Goal: Task Accomplishment & Management: Use online tool/utility

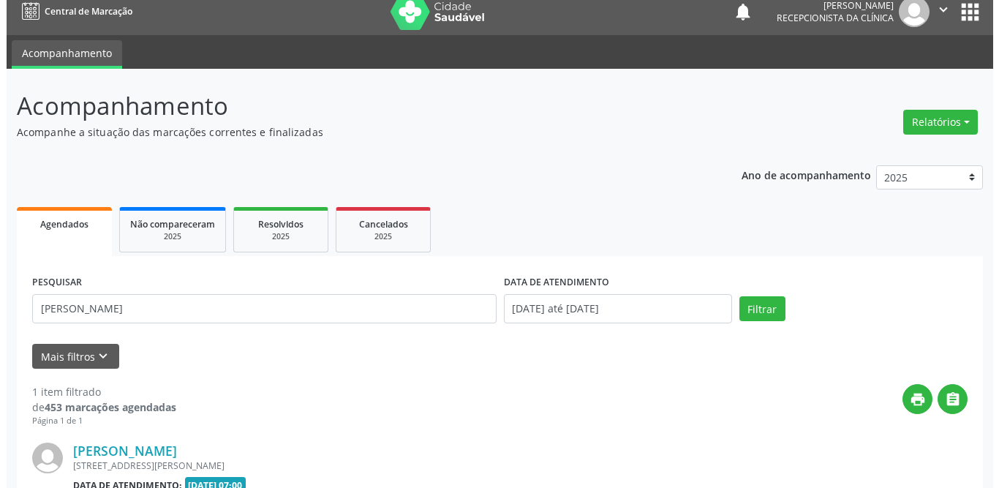
scroll to position [174, 0]
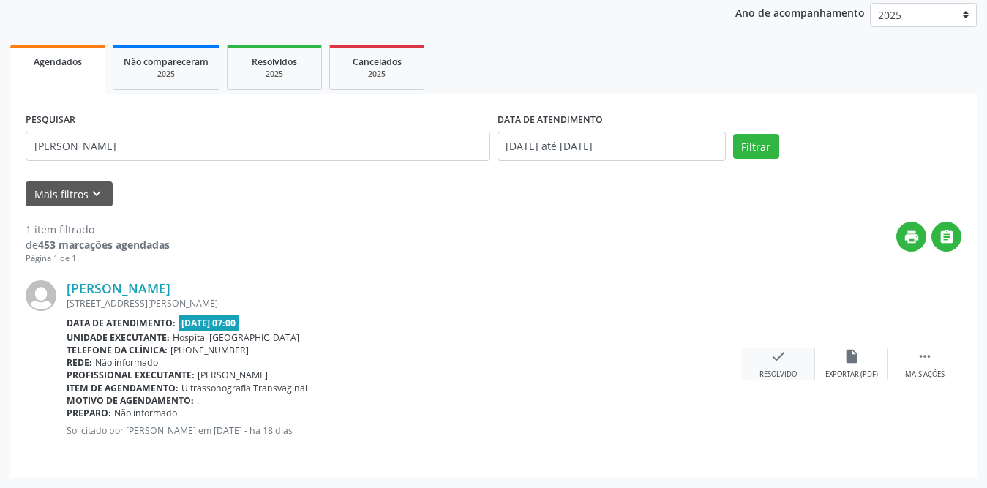
click at [768, 354] on div "check Resolvido" at bounding box center [778, 363] width 73 height 31
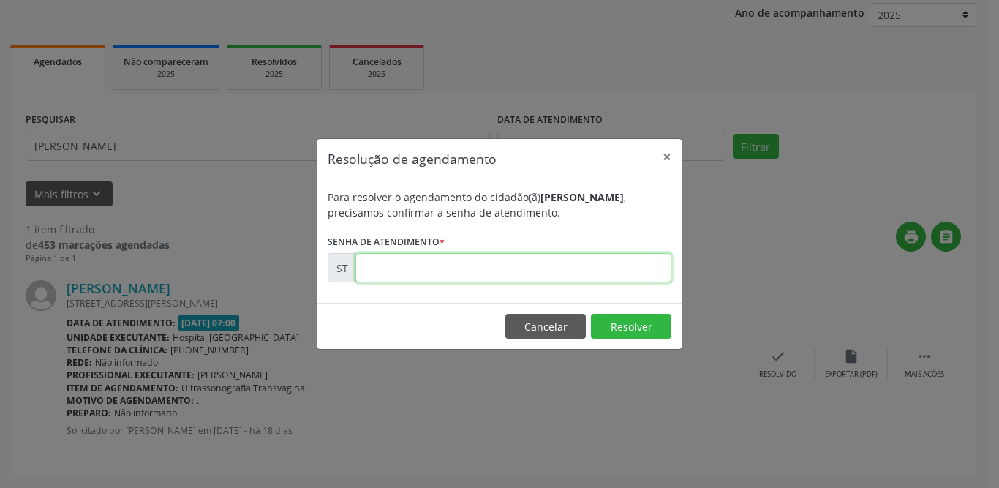
click at [559, 270] on input "text" at bounding box center [514, 267] width 316 height 29
type input "00014478"
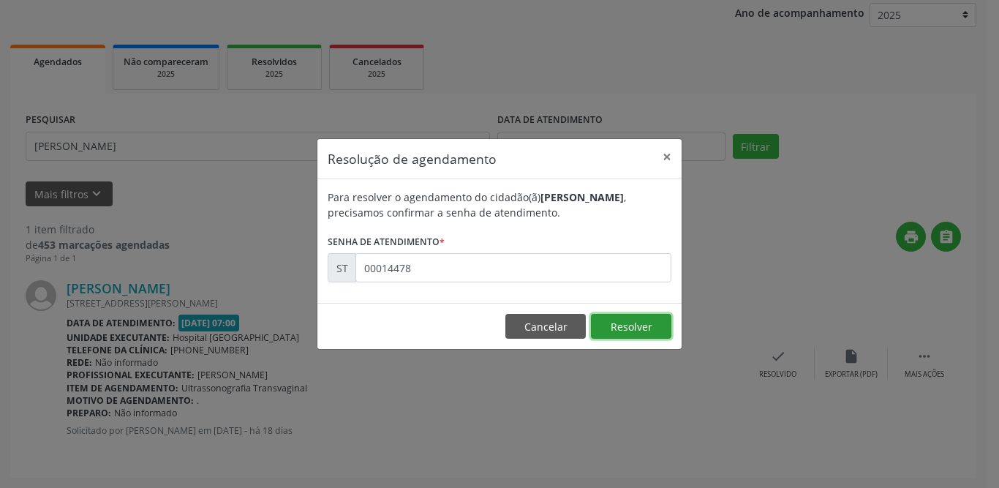
click at [650, 328] on button "Resolver" at bounding box center [631, 326] width 80 height 25
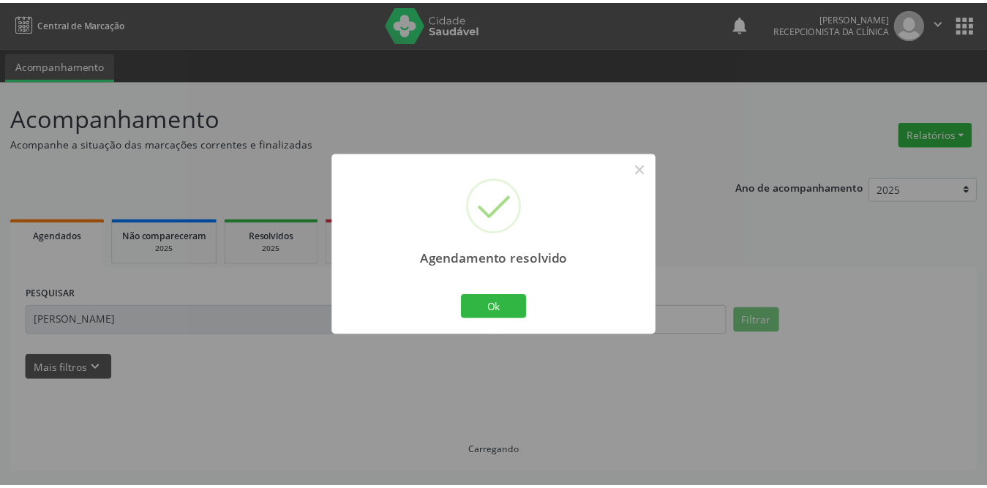
scroll to position [0, 0]
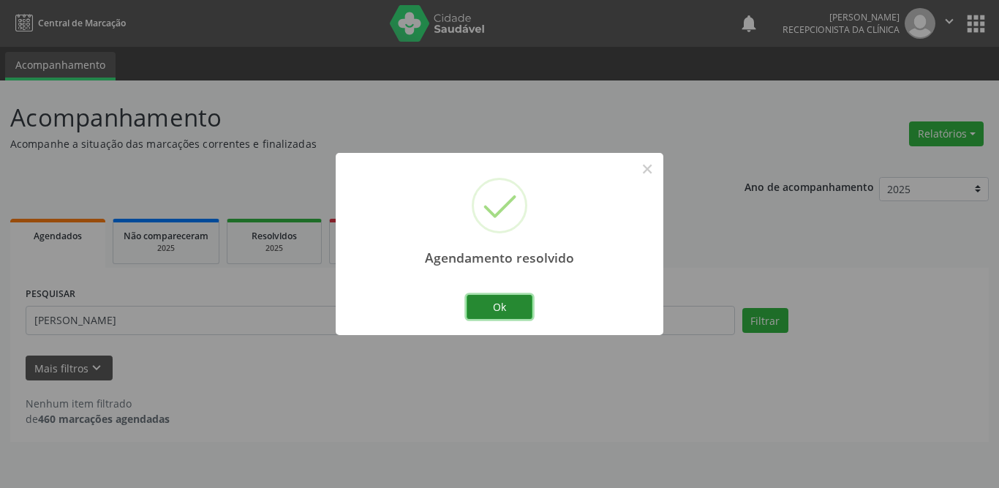
click at [495, 314] on button "Ok" at bounding box center [500, 307] width 66 height 25
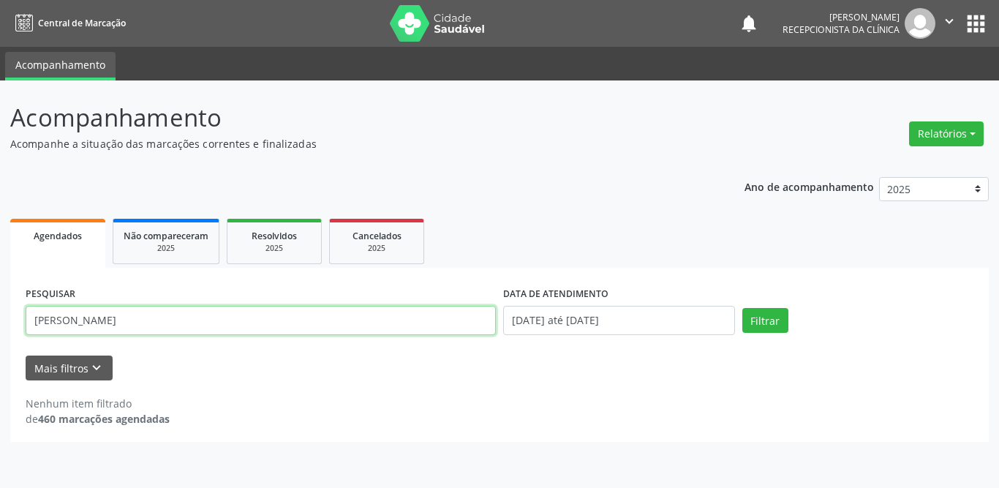
drag, startPoint x: 151, startPoint y: 326, endPoint x: 0, endPoint y: 331, distance: 151.5
click at [0, 331] on div "Acompanhamento Acompanhe a situação das marcações correntes e finalizadas Relat…" at bounding box center [499, 283] width 999 height 407
type input "[PERSON_NAME]"
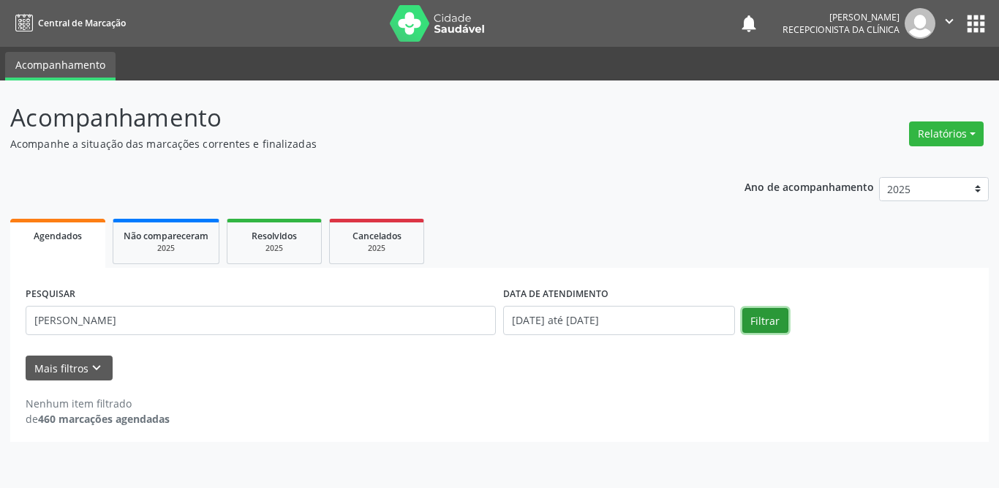
click at [748, 318] on button "Filtrar" at bounding box center [766, 320] width 46 height 25
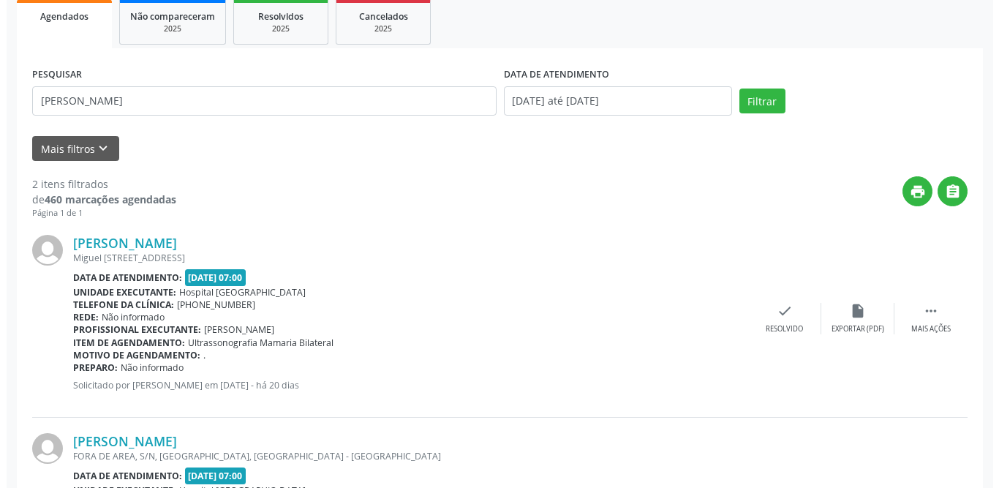
scroll to position [372, 0]
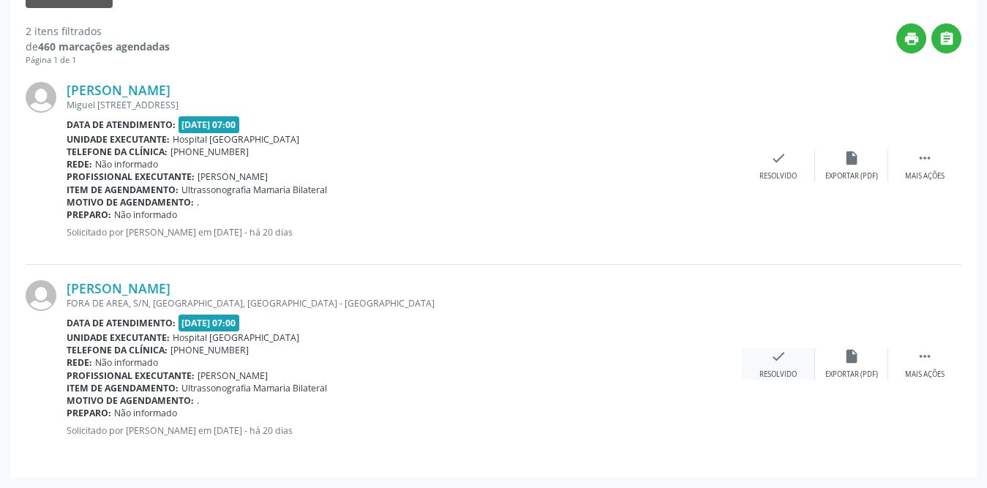
click at [763, 356] on div "check Resolvido" at bounding box center [778, 363] width 73 height 31
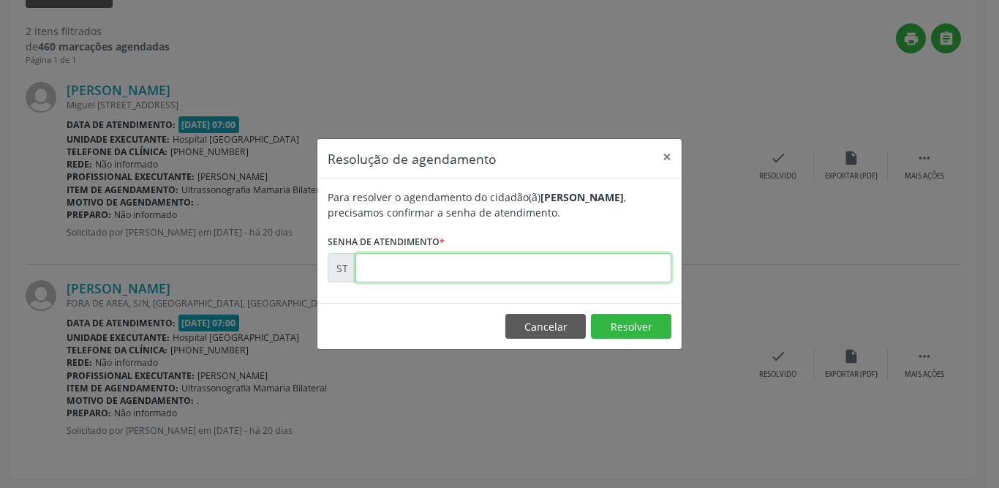
click at [522, 270] on input "text" at bounding box center [514, 267] width 316 height 29
type input "00013957"
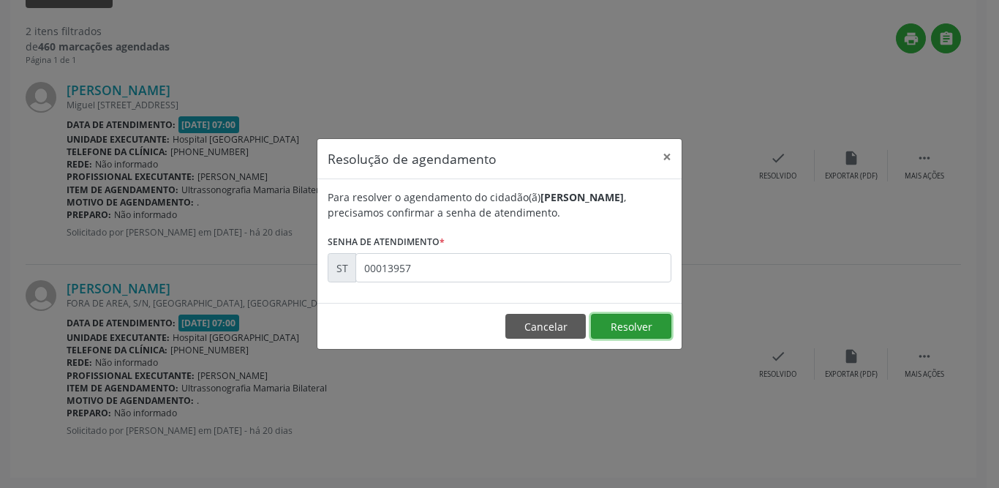
click at [634, 326] on button "Resolver" at bounding box center [631, 326] width 80 height 25
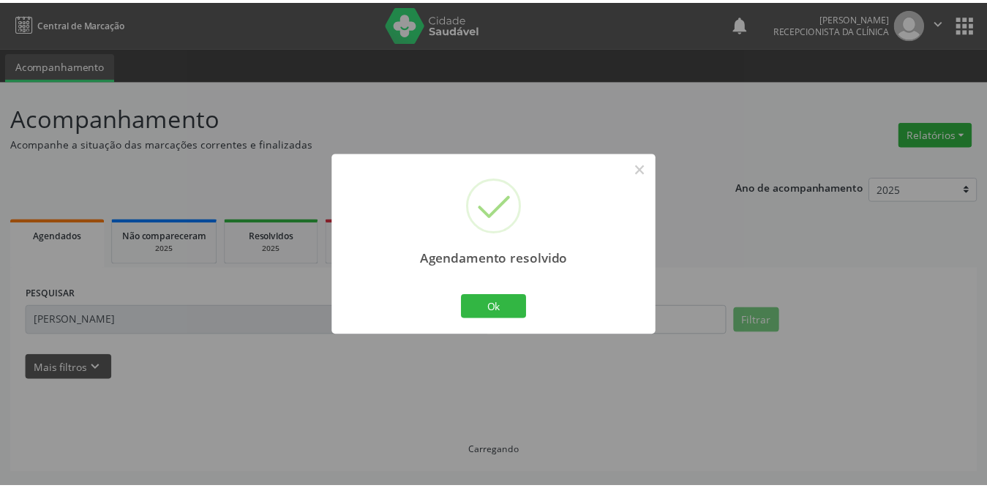
scroll to position [0, 0]
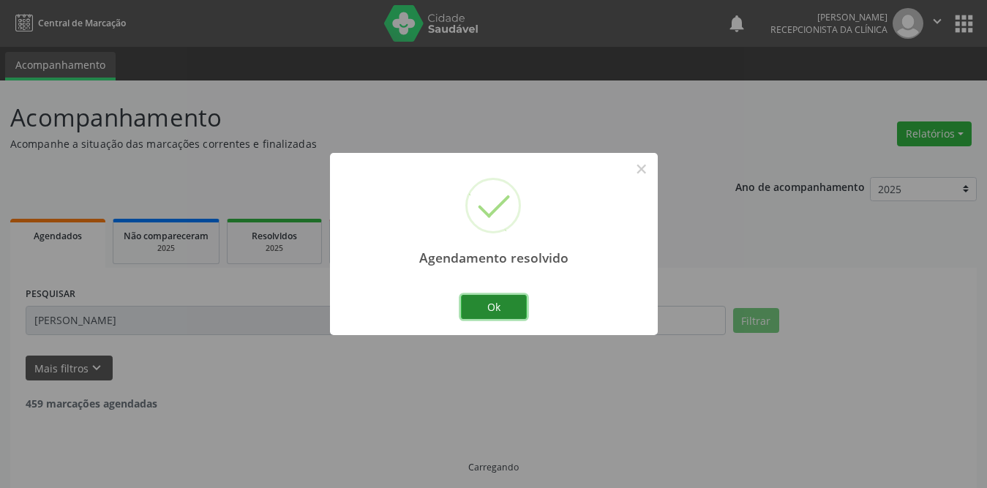
click at [520, 308] on button "Ok" at bounding box center [494, 307] width 66 height 25
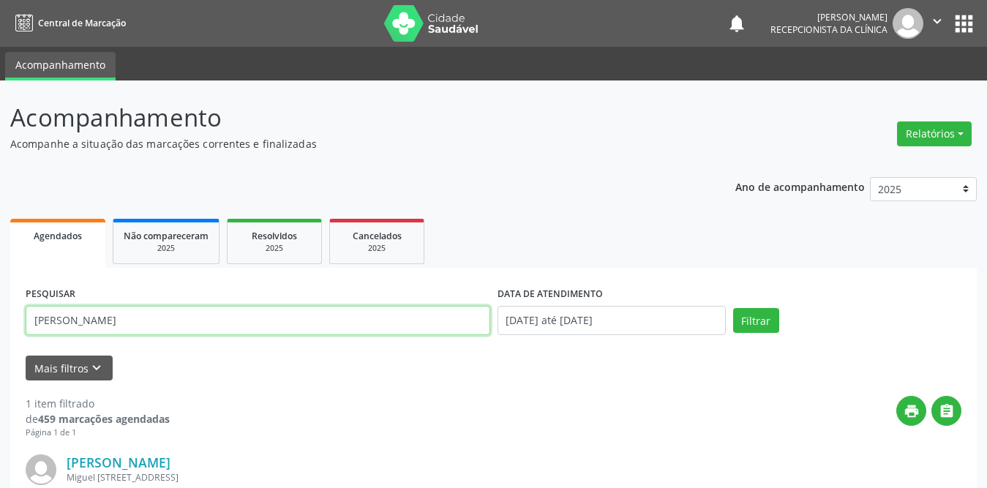
drag, startPoint x: 222, startPoint y: 327, endPoint x: 20, endPoint y: 323, distance: 201.2
click at [20, 323] on div "PESQUISAR [PERSON_NAME] DATA DE ATENDIMENTO [DATE] até [DATE] Filtrar UNIDADE D…" at bounding box center [493, 460] width 966 height 384
click at [127, 317] on input "text" at bounding box center [258, 320] width 465 height 29
click at [55, 320] on input "edicleide da" at bounding box center [258, 320] width 465 height 29
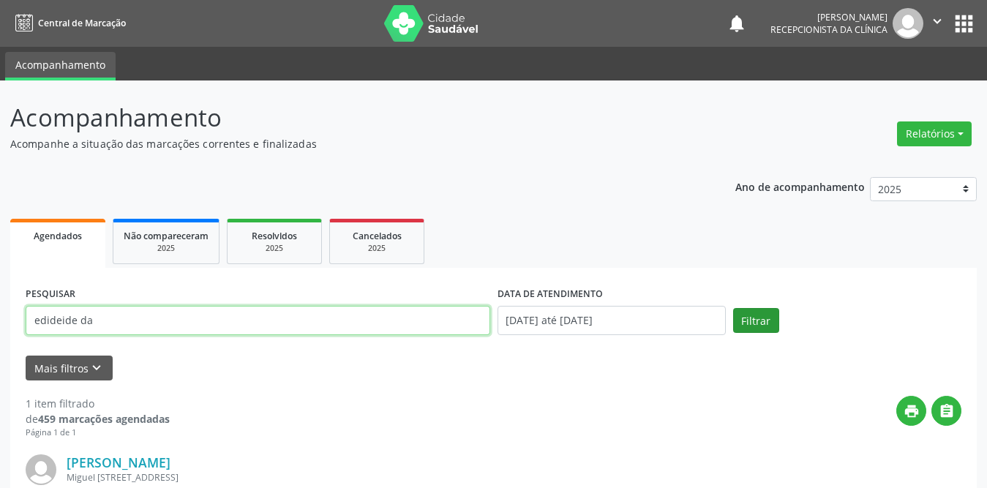
type input "edideide da"
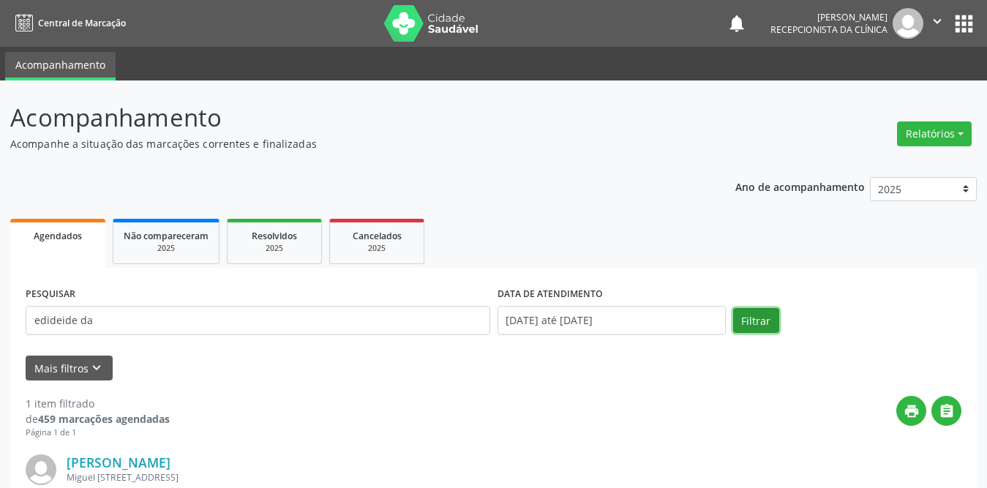
click at [762, 318] on button "Filtrar" at bounding box center [756, 320] width 46 height 25
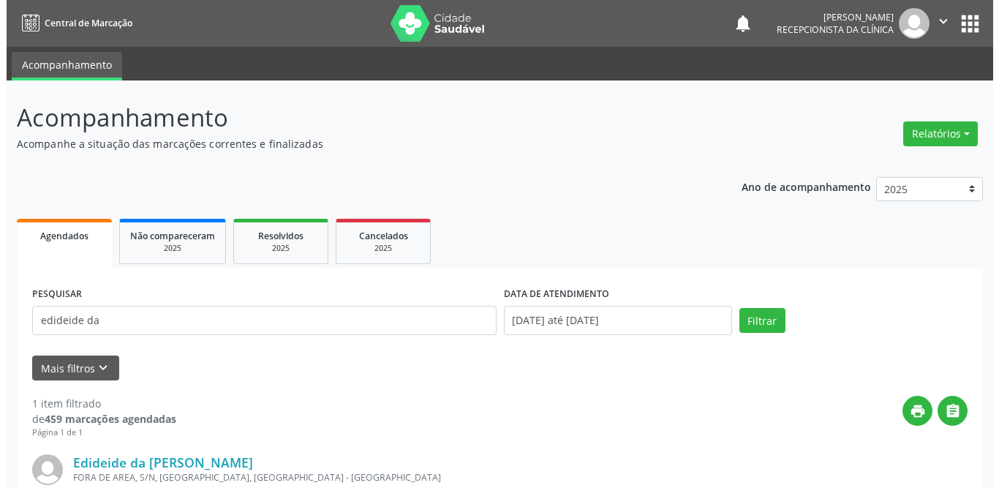
scroll to position [174, 0]
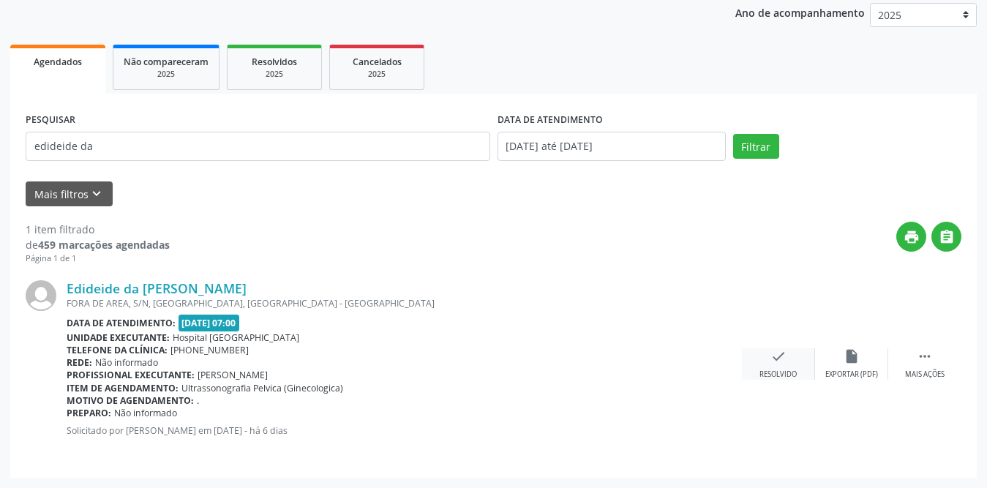
click at [781, 356] on icon "check" at bounding box center [778, 356] width 16 height 16
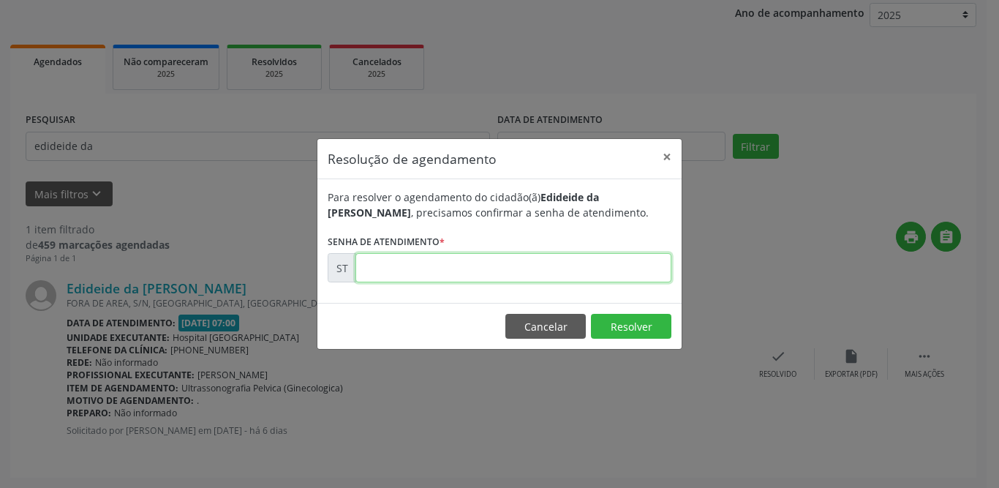
click at [402, 272] on input "text" at bounding box center [514, 267] width 316 height 29
type input "00016090"
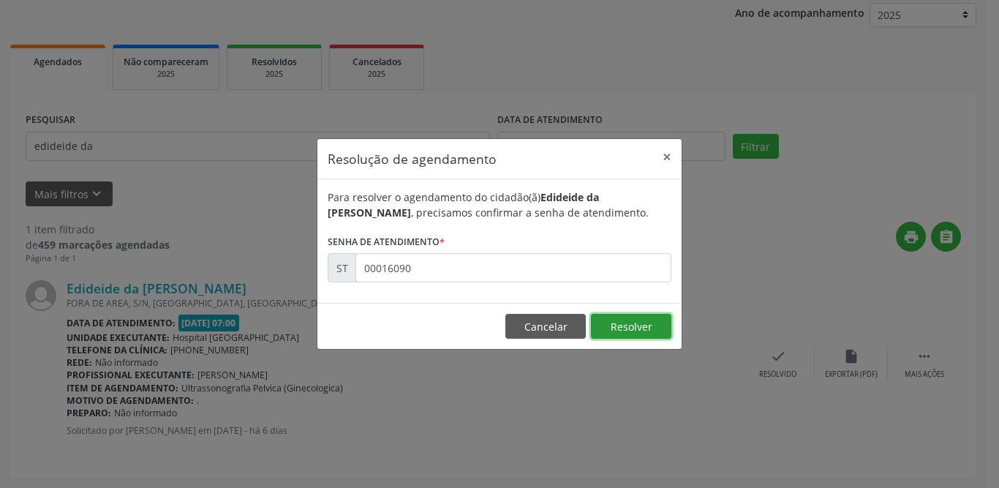
click at [619, 323] on button "Resolver" at bounding box center [631, 326] width 80 height 25
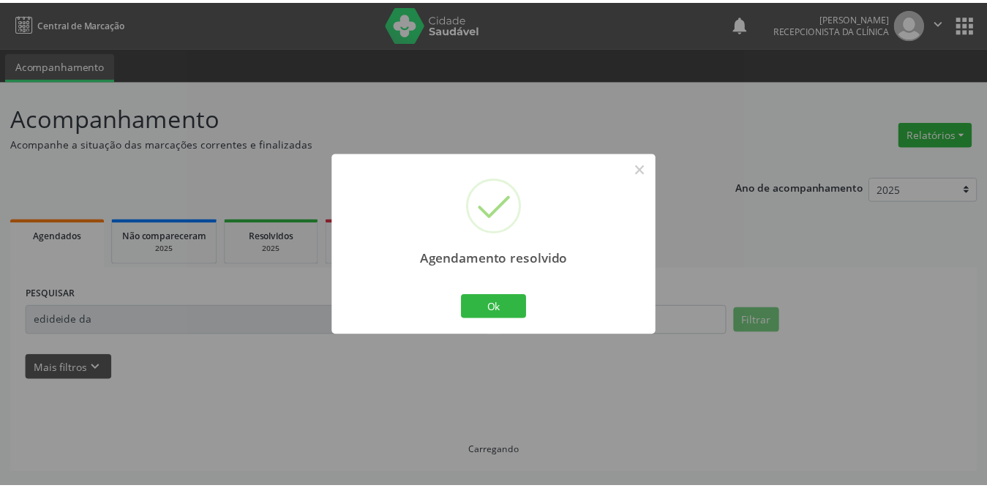
scroll to position [0, 0]
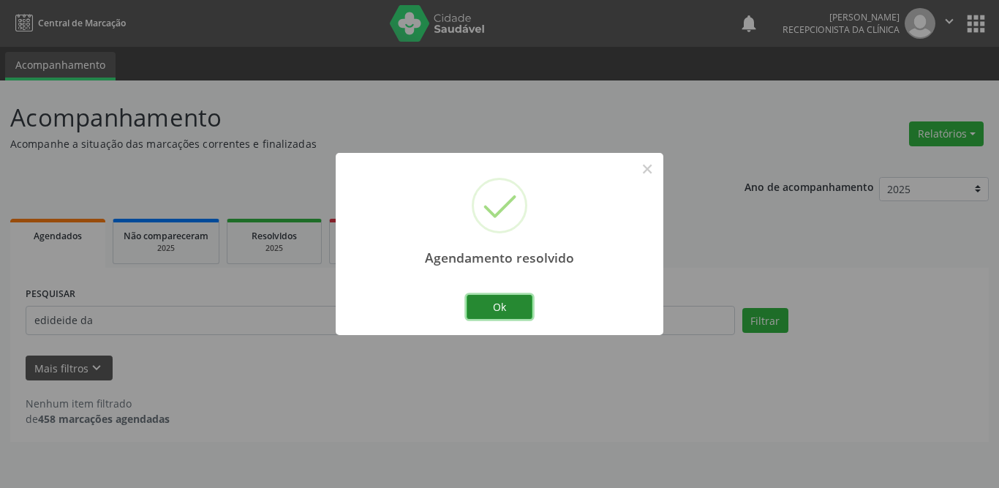
click at [487, 311] on button "Ok" at bounding box center [500, 307] width 66 height 25
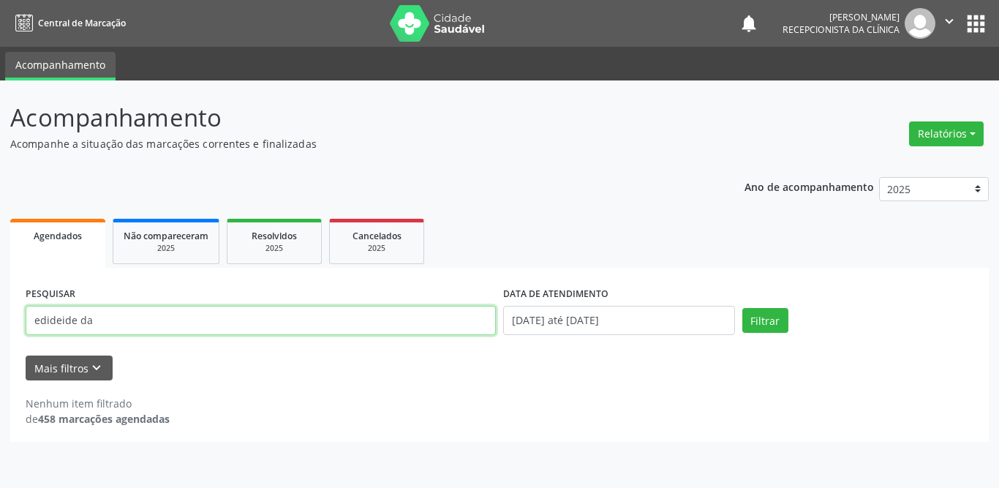
drag, startPoint x: 139, startPoint y: 323, endPoint x: 0, endPoint y: 323, distance: 139.0
click at [0, 323] on div "Acompanhamento Acompanhe a situação das marcações correntes e finalizadas Relat…" at bounding box center [499, 283] width 999 height 407
type input "[PERSON_NAME]"
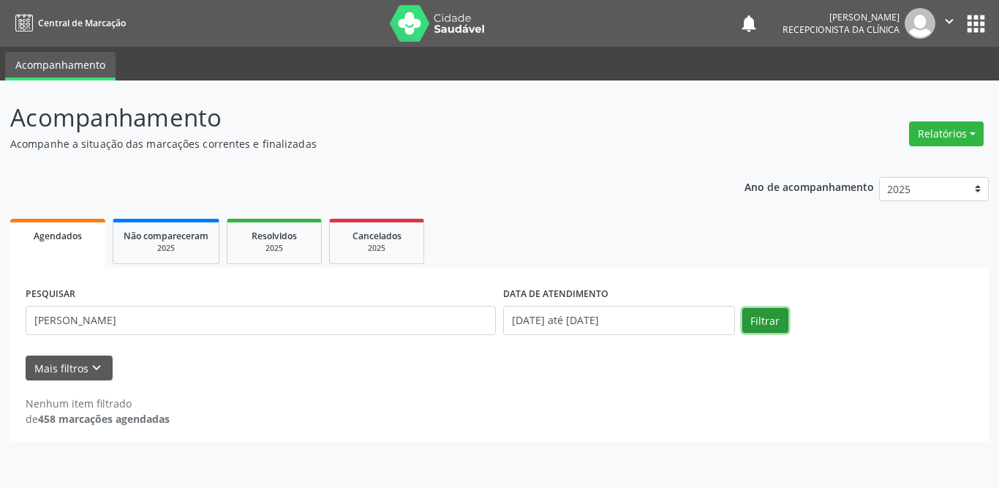
click at [786, 313] on button "Filtrar" at bounding box center [766, 320] width 46 height 25
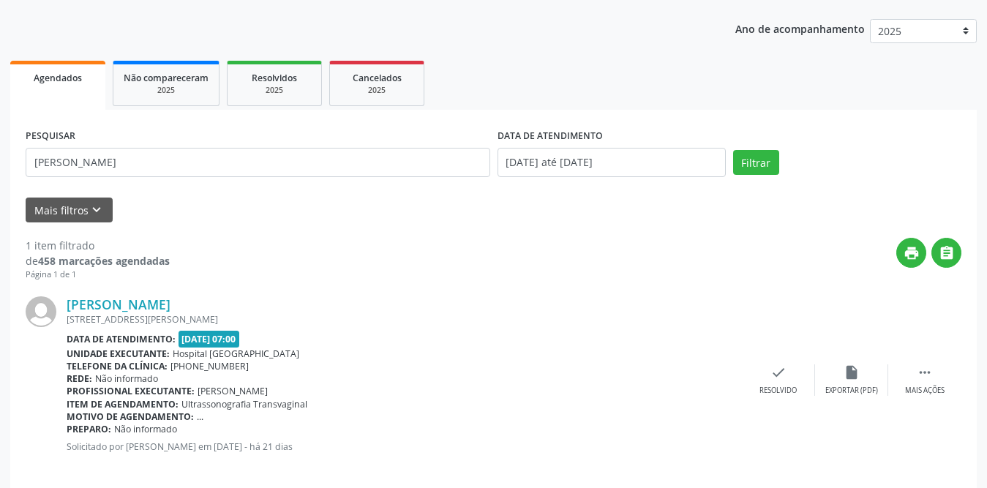
scroll to position [174, 0]
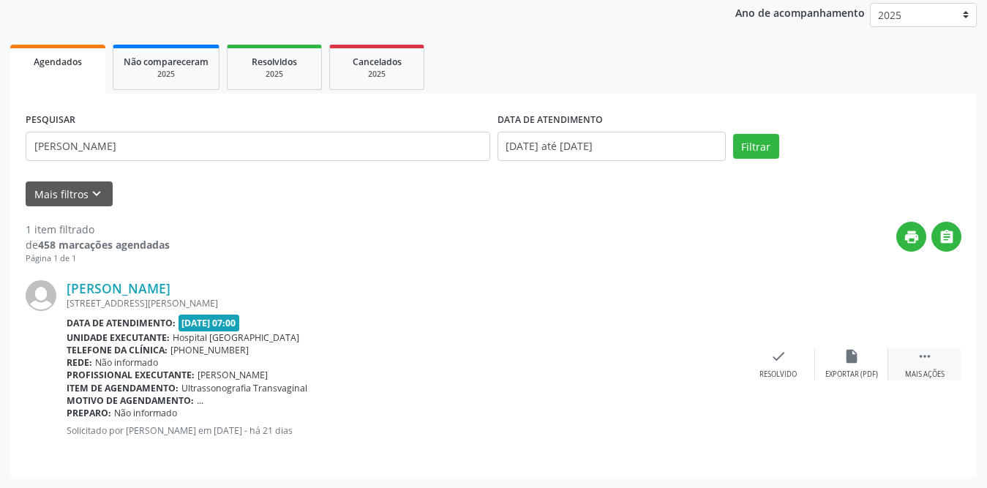
click at [916, 356] on div " Mais ações" at bounding box center [924, 363] width 73 height 31
click at [713, 366] on div "print Imprimir" at bounding box center [705, 363] width 73 height 31
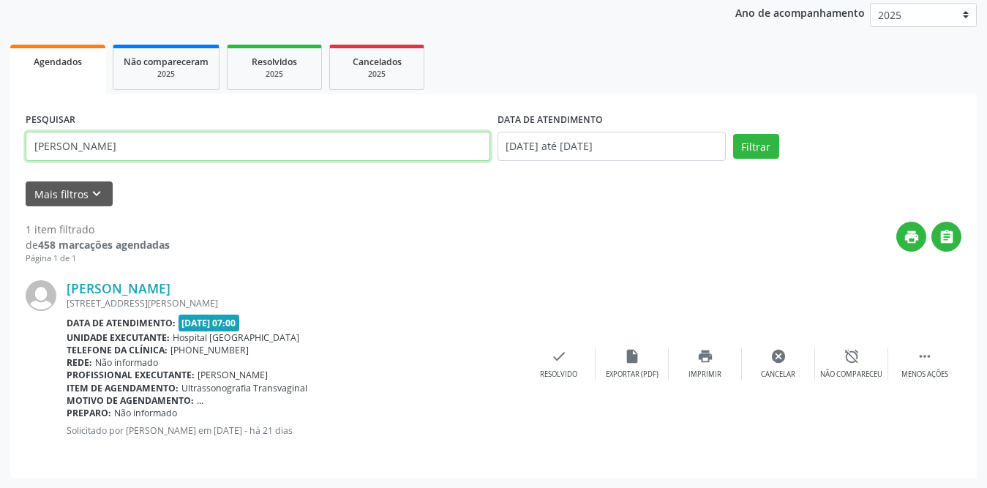
drag, startPoint x: 203, startPoint y: 140, endPoint x: 0, endPoint y: 144, distance: 203.4
click at [0, 144] on div "Acompanhamento Acompanhe a situação das marcações correntes e finalizadas Relat…" at bounding box center [493, 197] width 987 height 582
type input "[PERSON_NAME]"
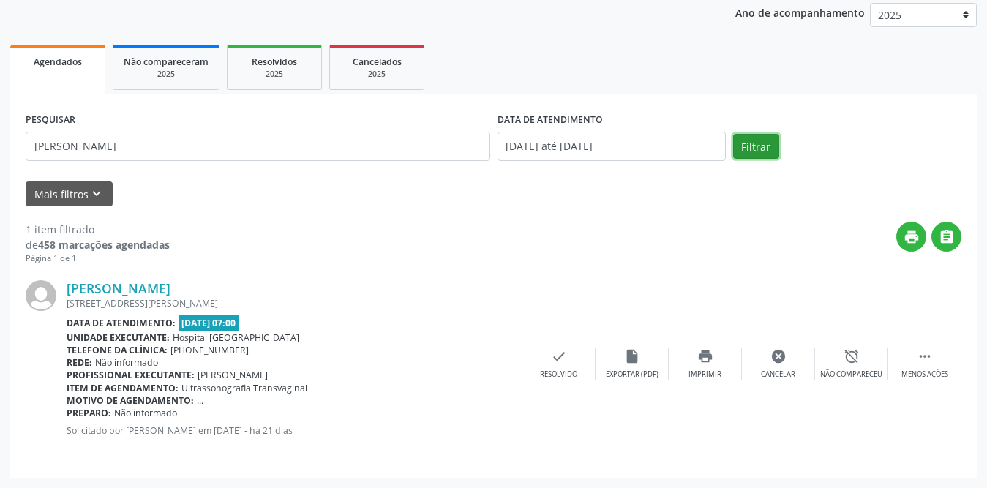
click at [764, 150] on button "Filtrar" at bounding box center [756, 146] width 46 height 25
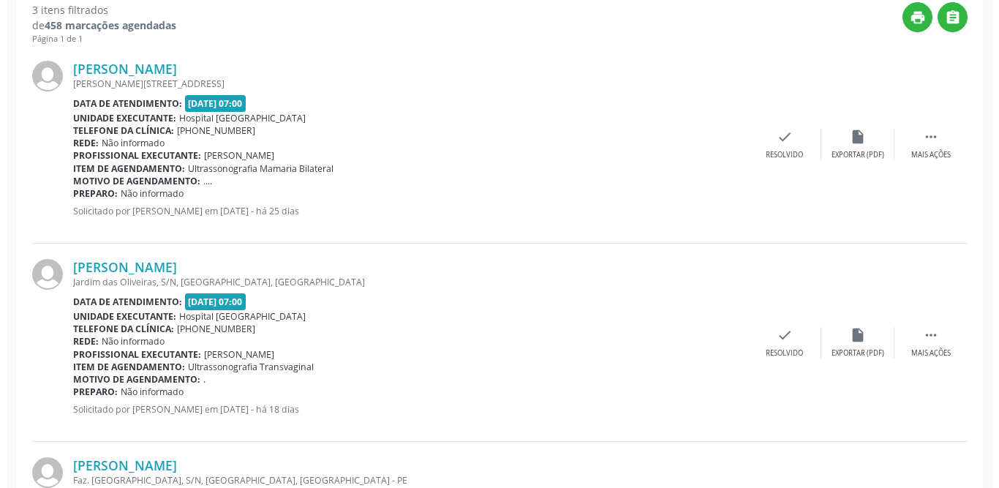
scroll to position [571, 0]
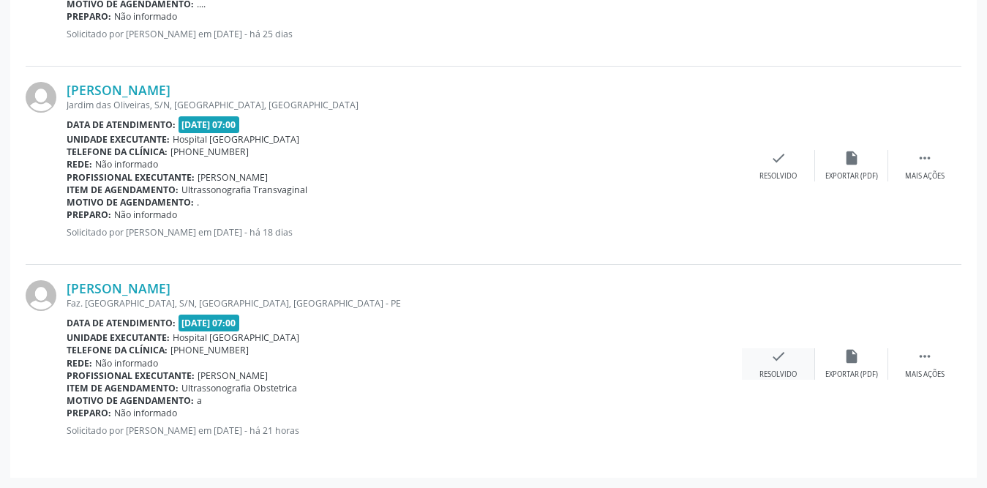
click at [777, 356] on icon "check" at bounding box center [778, 356] width 16 height 16
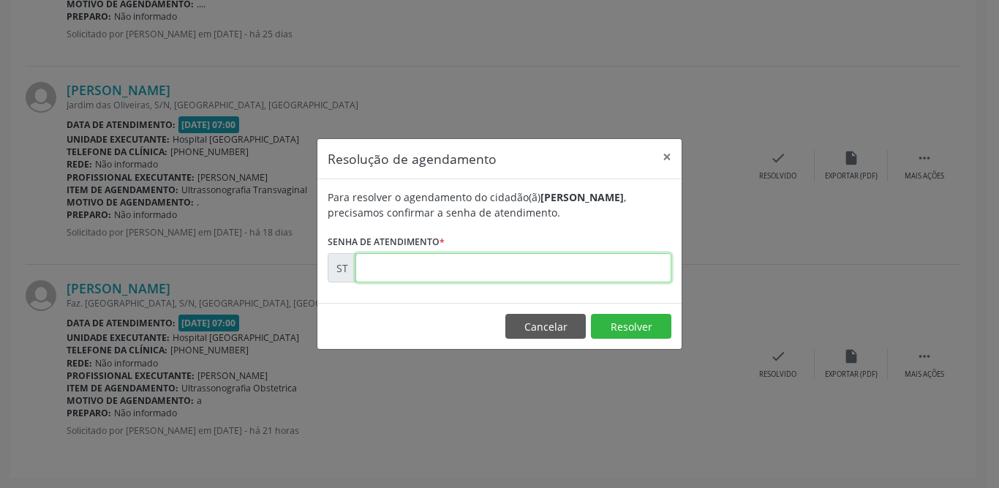
click at [465, 270] on input "text" at bounding box center [514, 267] width 316 height 29
type input "00016618"
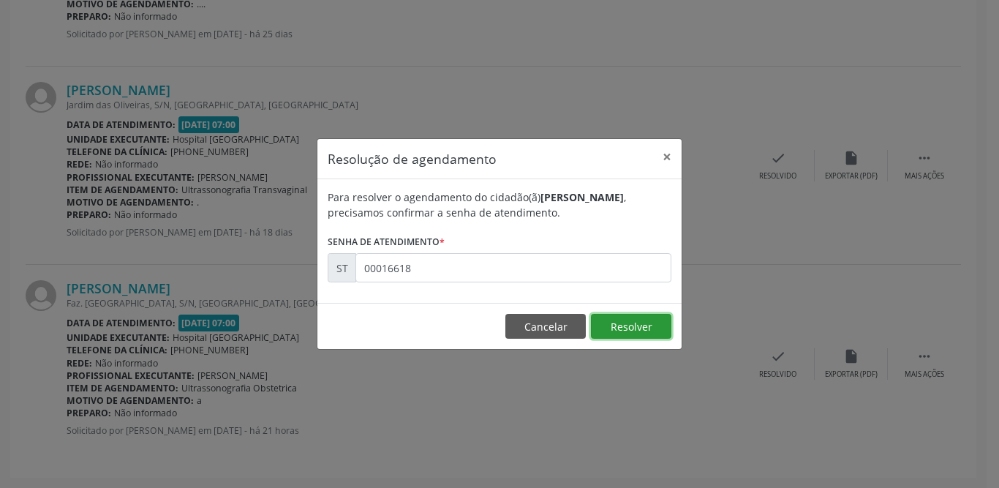
click at [634, 329] on button "Resolver" at bounding box center [631, 326] width 80 height 25
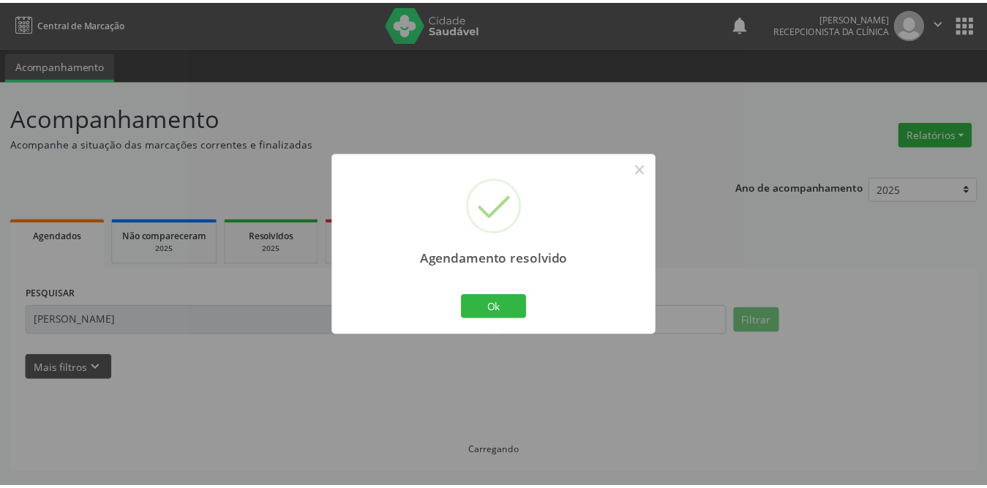
scroll to position [0, 0]
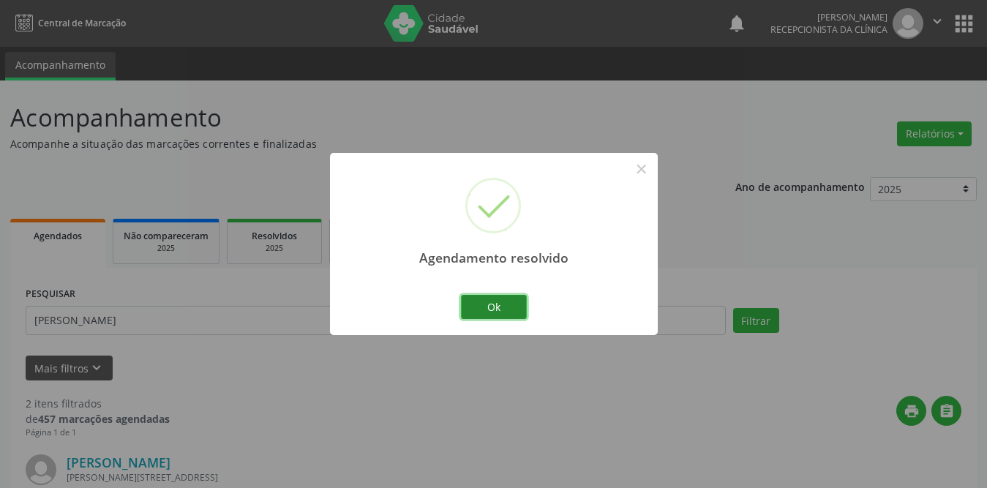
click at [513, 298] on button "Ok" at bounding box center [494, 307] width 66 height 25
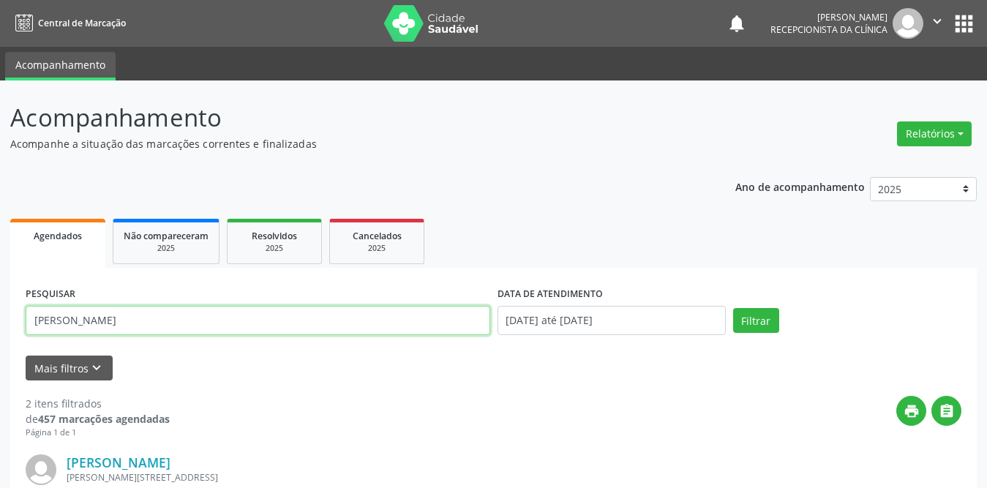
drag, startPoint x: 135, startPoint y: 326, endPoint x: 23, endPoint y: 324, distance: 111.9
click at [23, 324] on div "PESQUISAR [PERSON_NAME]" at bounding box center [258, 314] width 472 height 62
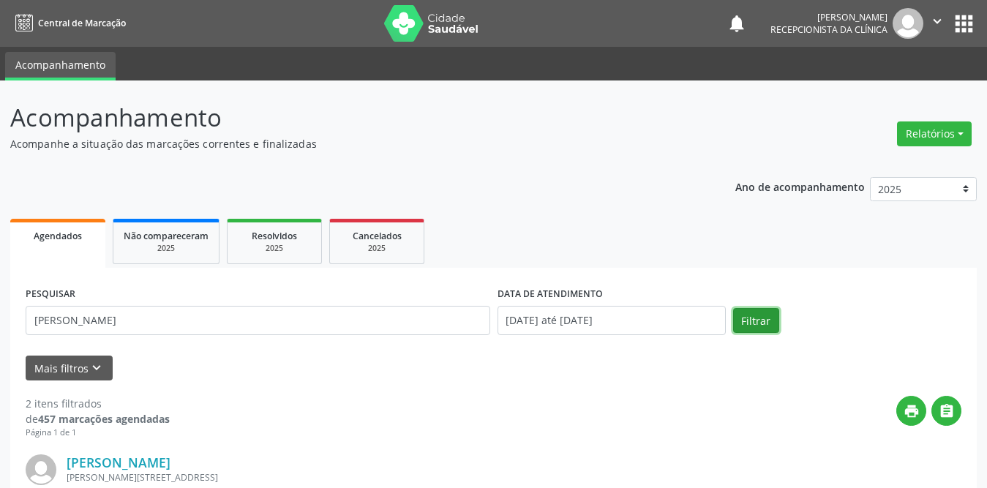
click at [756, 320] on button "Filtrar" at bounding box center [756, 320] width 46 height 25
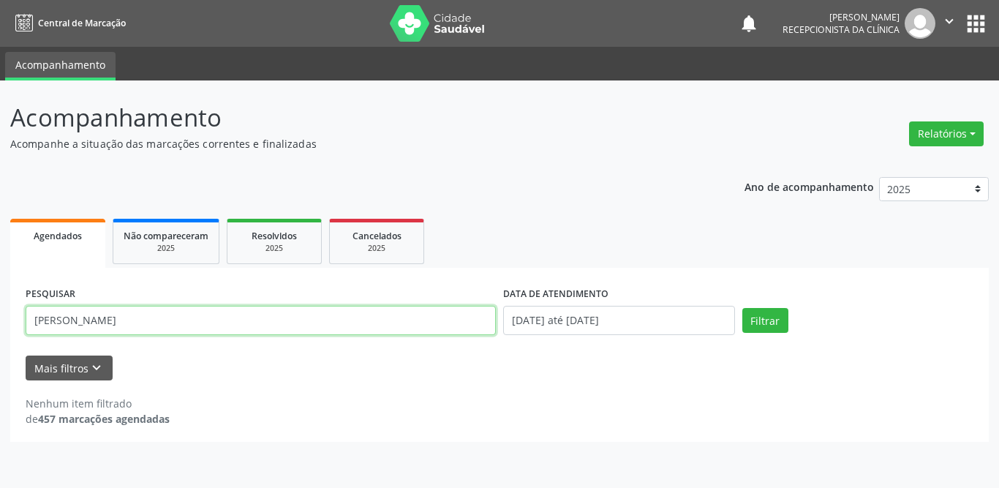
click at [184, 315] on input "[PERSON_NAME]" at bounding box center [261, 320] width 470 height 29
click at [37, 316] on input "[PERSON_NAME]" at bounding box center [261, 320] width 470 height 29
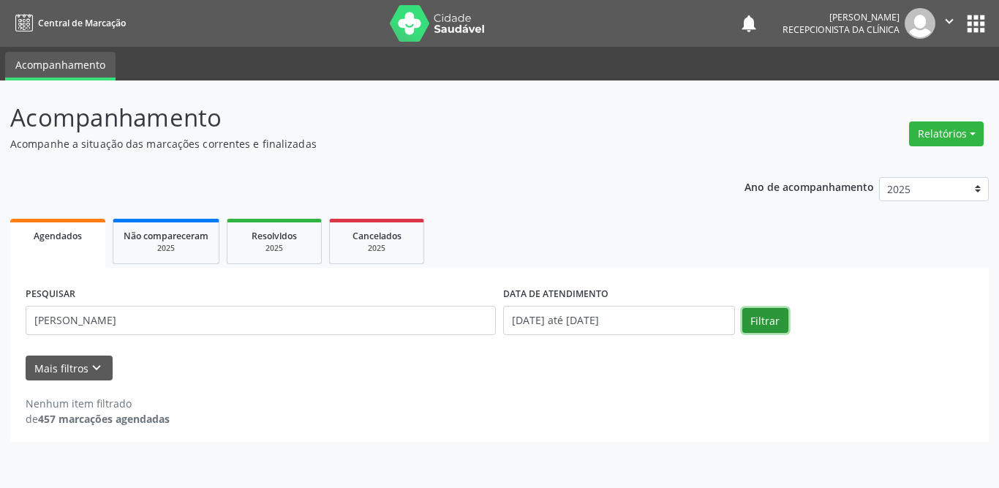
click at [756, 315] on button "Filtrar" at bounding box center [766, 320] width 46 height 25
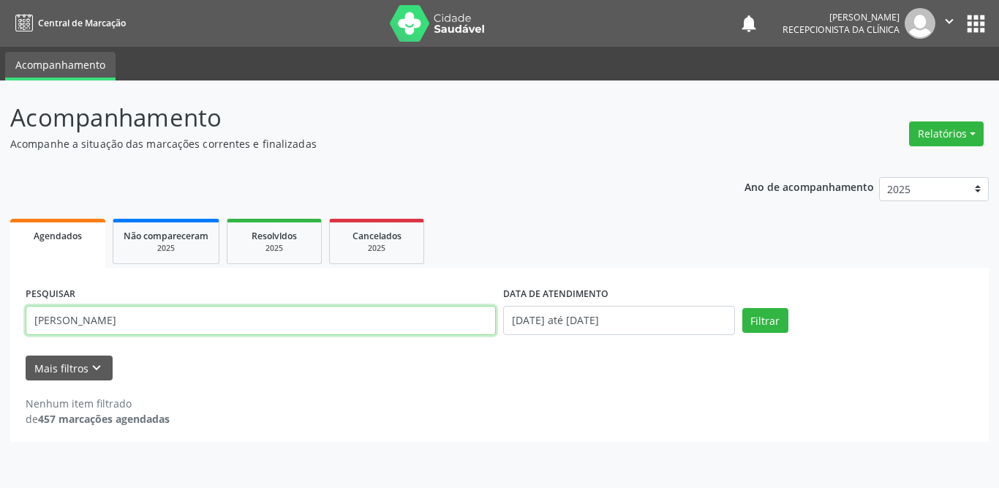
click at [61, 319] on input "[PERSON_NAME]" at bounding box center [261, 320] width 470 height 29
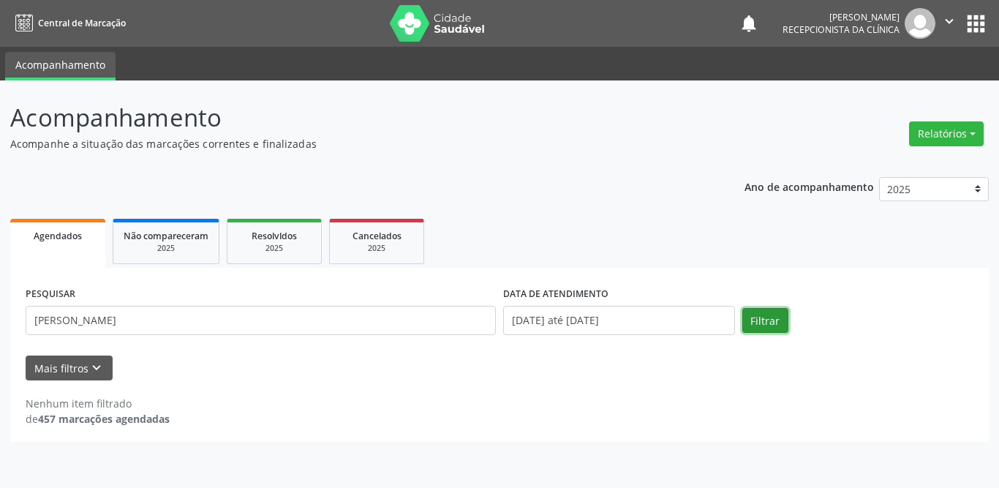
click at [756, 328] on button "Filtrar" at bounding box center [766, 320] width 46 height 25
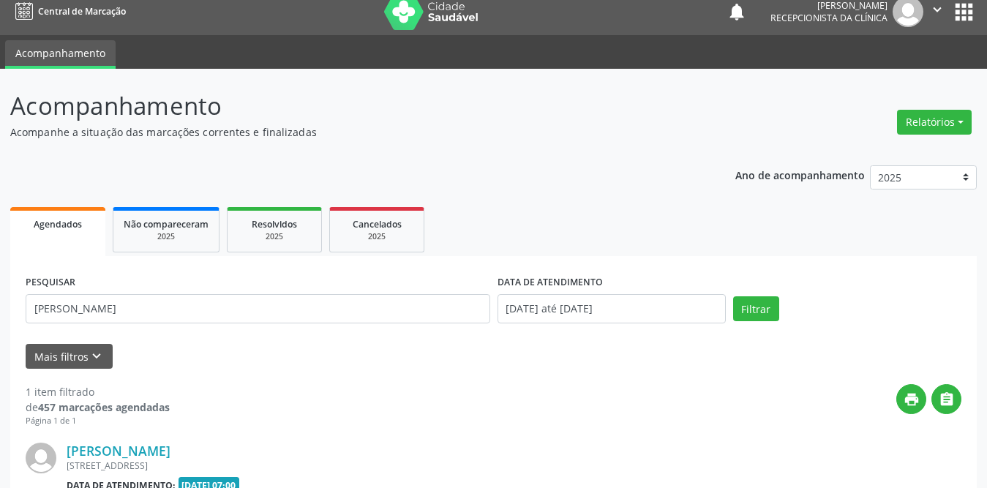
scroll to position [174, 0]
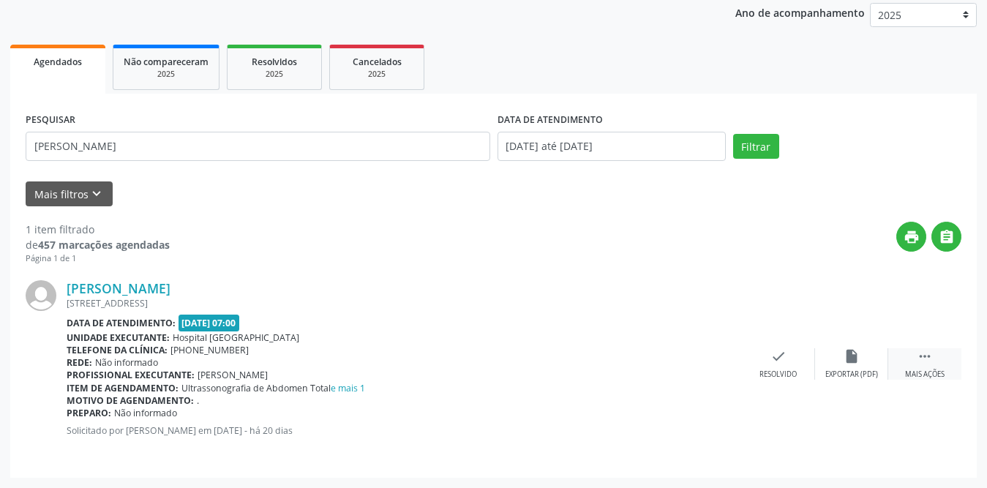
click at [914, 358] on div " Mais ações" at bounding box center [924, 363] width 73 height 31
click at [704, 365] on div "print Imprimir" at bounding box center [705, 363] width 73 height 31
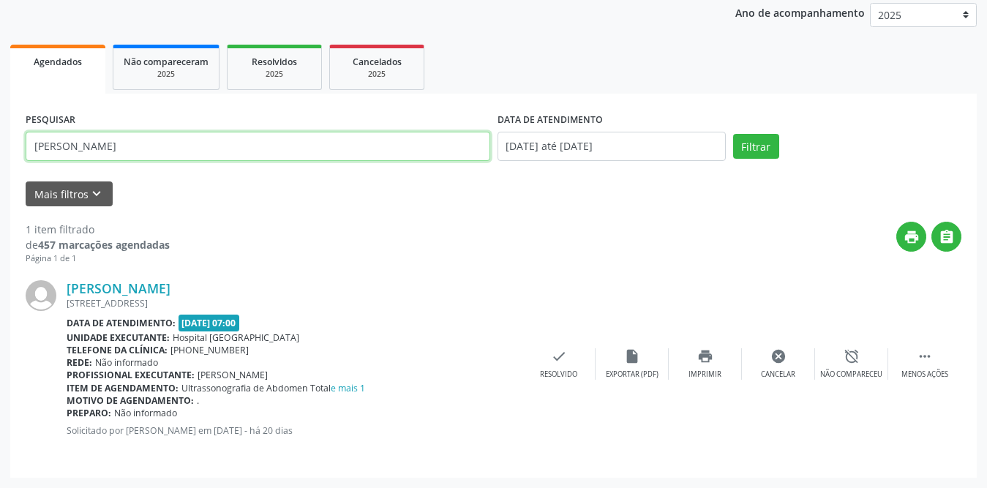
drag, startPoint x: 176, startPoint y: 138, endPoint x: 0, endPoint y: 154, distance: 176.3
click at [0, 154] on div "Acompanhamento Acompanhe a situação das marcações correntes e finalizadas Relat…" at bounding box center [493, 197] width 987 height 582
type input "walisson"
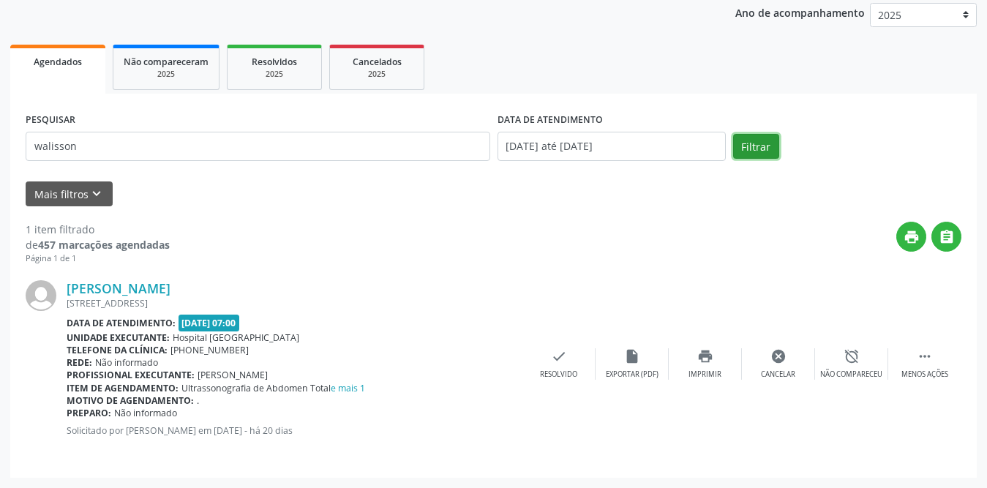
click at [745, 140] on button "Filtrar" at bounding box center [756, 146] width 46 height 25
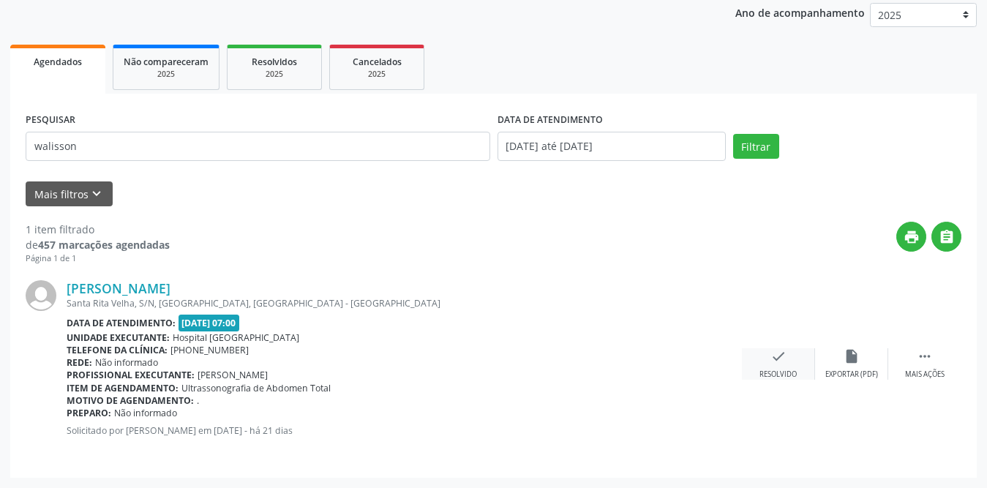
click at [785, 351] on icon "check" at bounding box center [778, 356] width 16 height 16
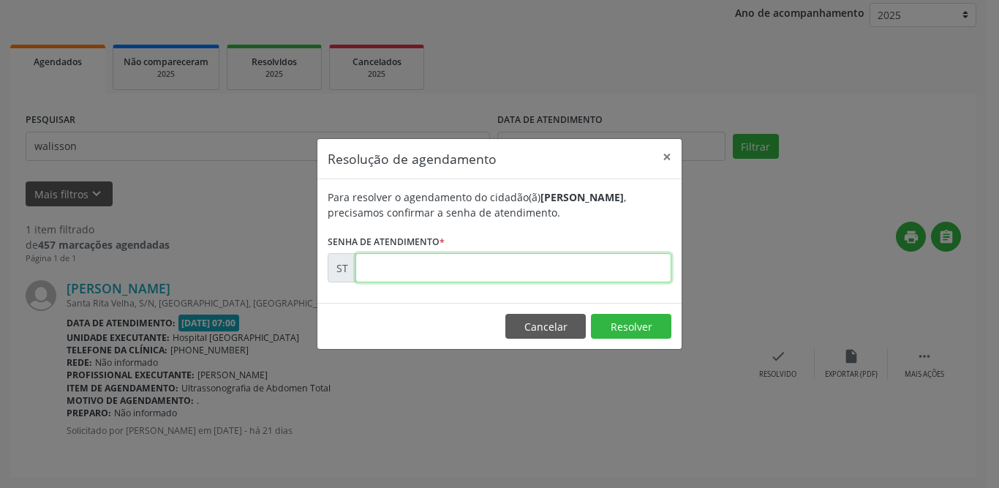
click at [387, 270] on input "text" at bounding box center [514, 267] width 316 height 29
type input "00013299"
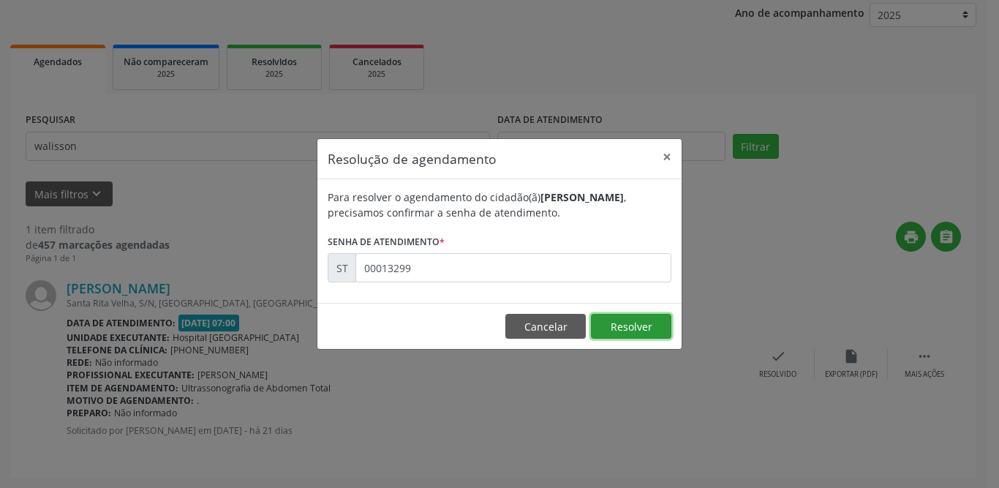
click at [605, 326] on button "Resolver" at bounding box center [631, 326] width 80 height 25
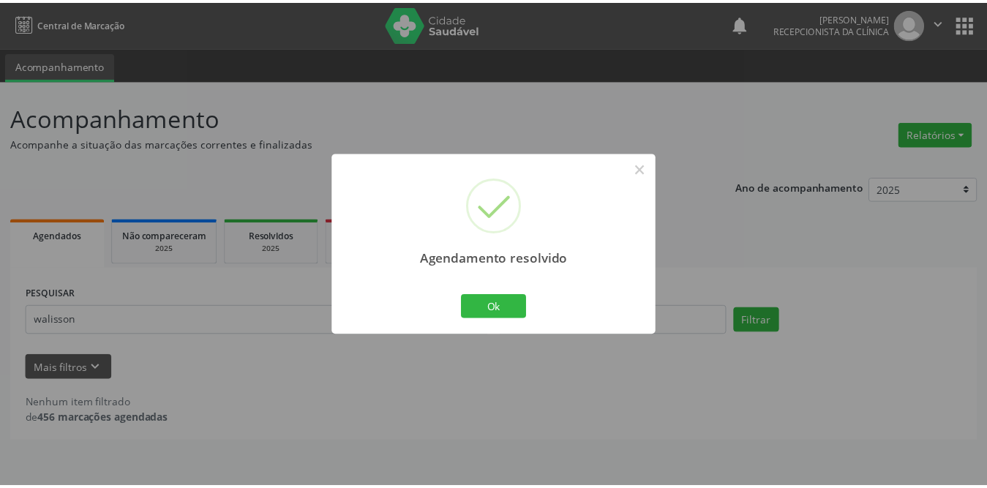
scroll to position [0, 0]
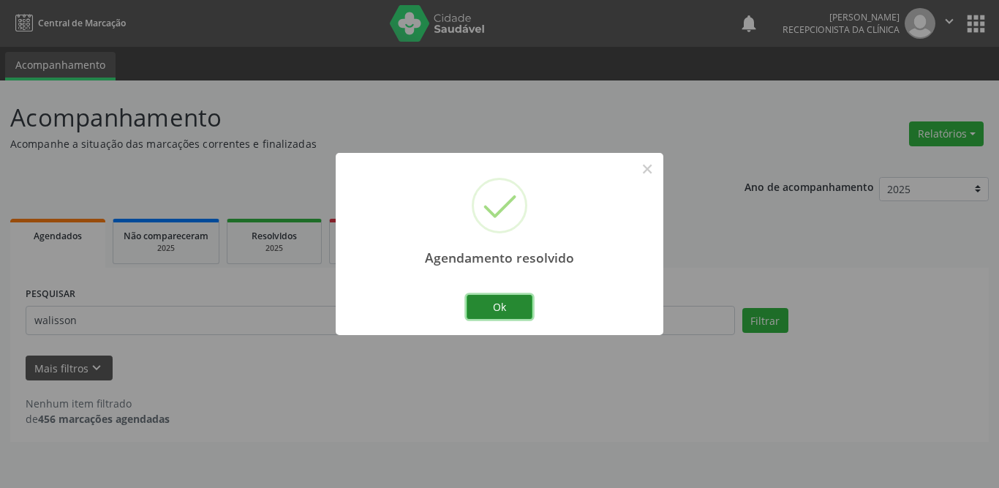
click at [514, 308] on button "Ok" at bounding box center [500, 307] width 66 height 25
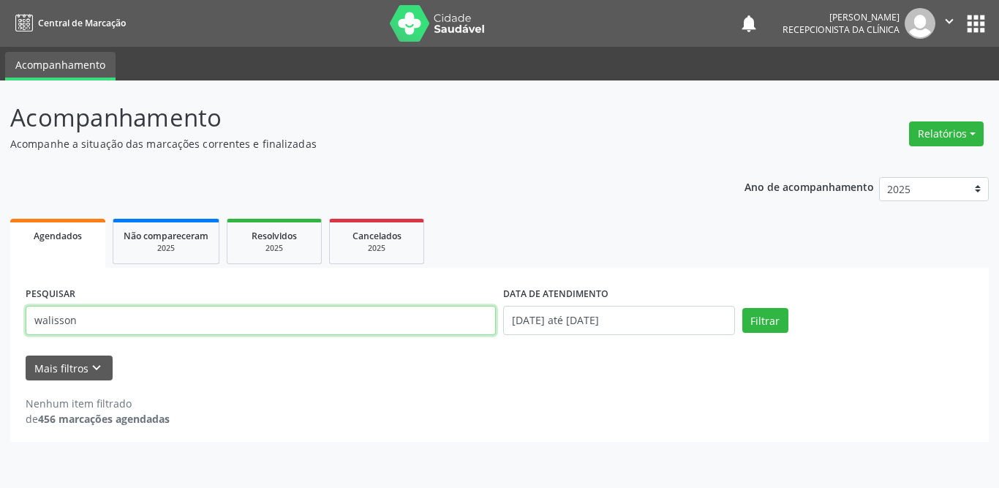
drag, startPoint x: 168, startPoint y: 326, endPoint x: 0, endPoint y: 321, distance: 167.6
click at [0, 321] on div "Acompanhamento Acompanhe a situação das marcações correntes e finalizadas Relat…" at bounding box center [499, 283] width 999 height 407
type input "[PERSON_NAME]"
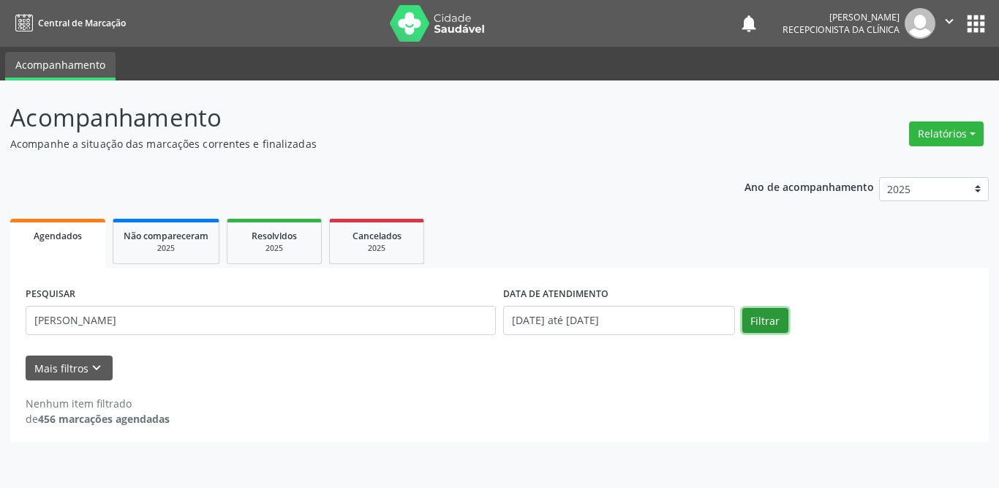
click at [760, 314] on button "Filtrar" at bounding box center [766, 320] width 46 height 25
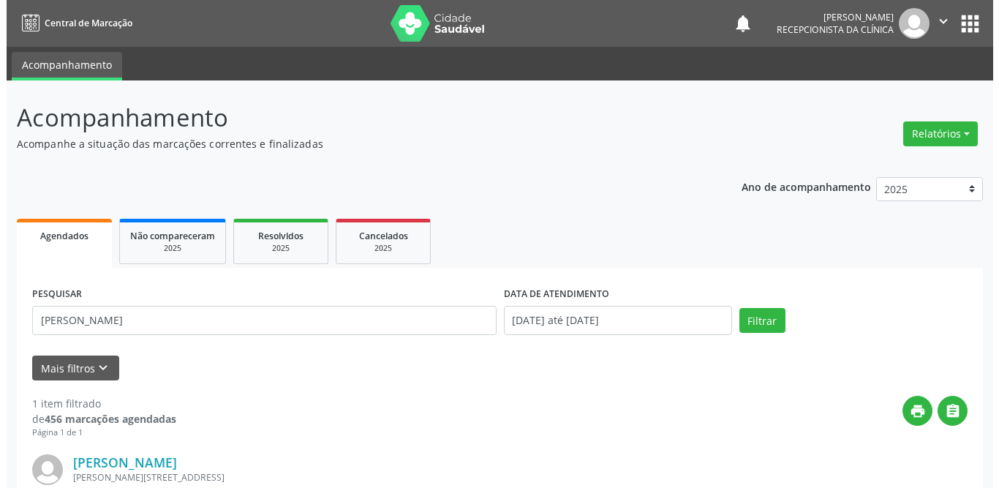
scroll to position [174, 0]
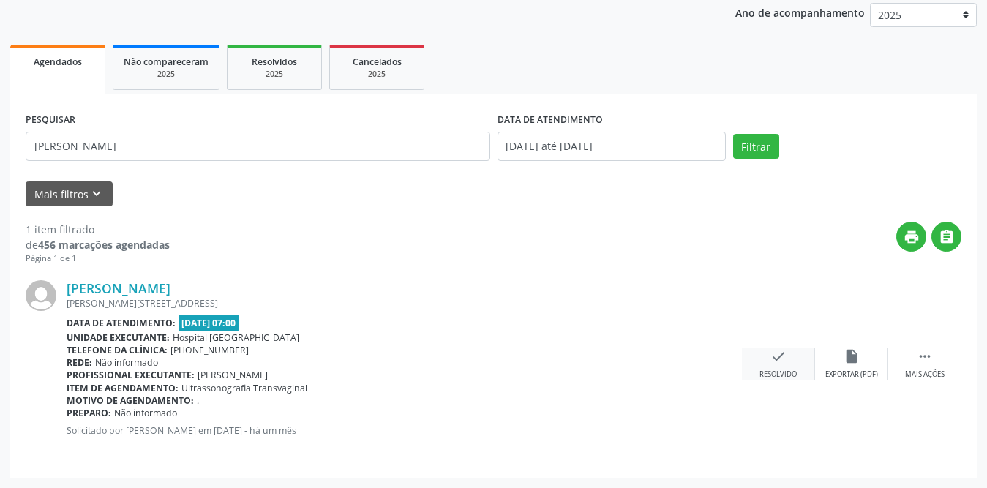
click at [791, 353] on div "check Resolvido" at bounding box center [778, 363] width 73 height 31
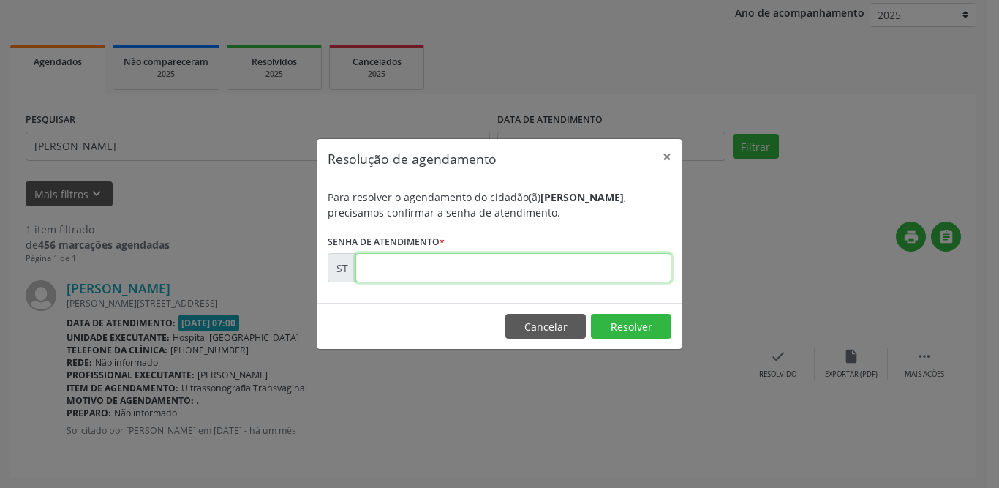
click at [578, 274] on input "text" at bounding box center [514, 267] width 316 height 29
type input "00010967"
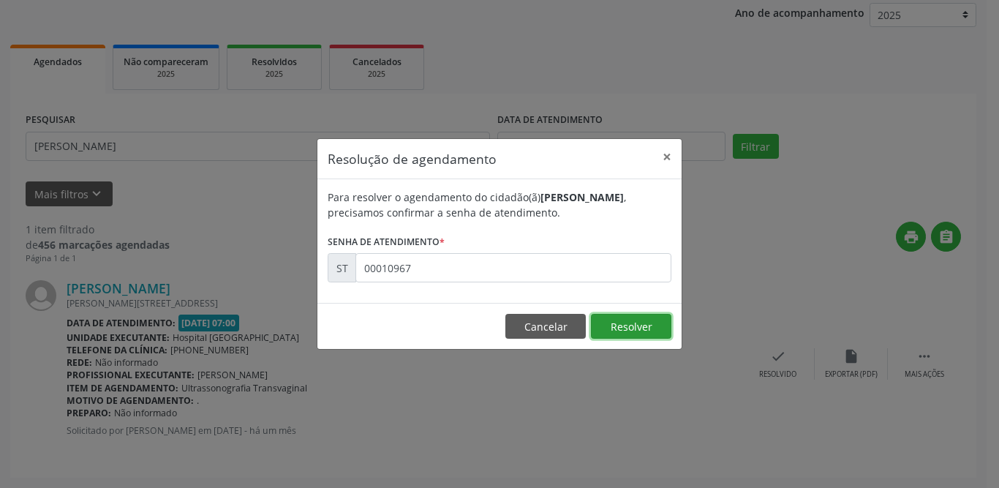
click at [615, 330] on button "Resolver" at bounding box center [631, 326] width 80 height 25
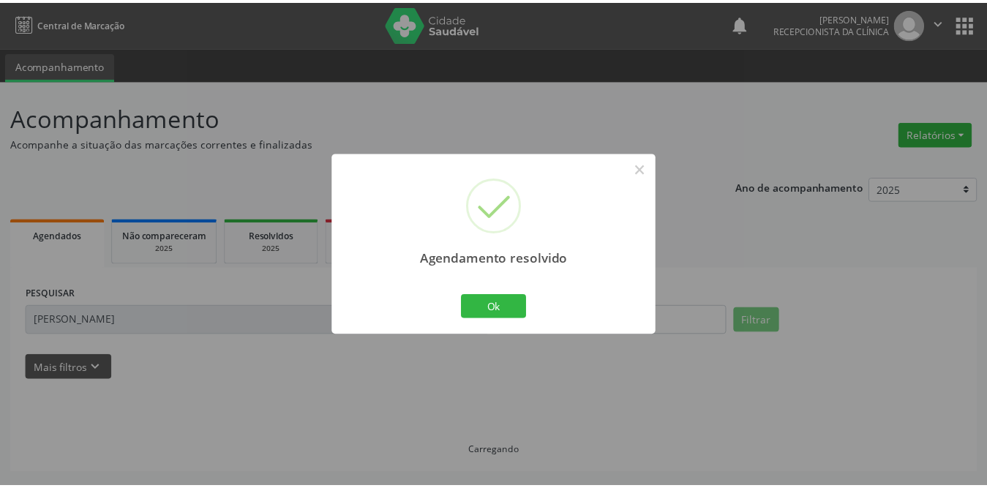
scroll to position [0, 0]
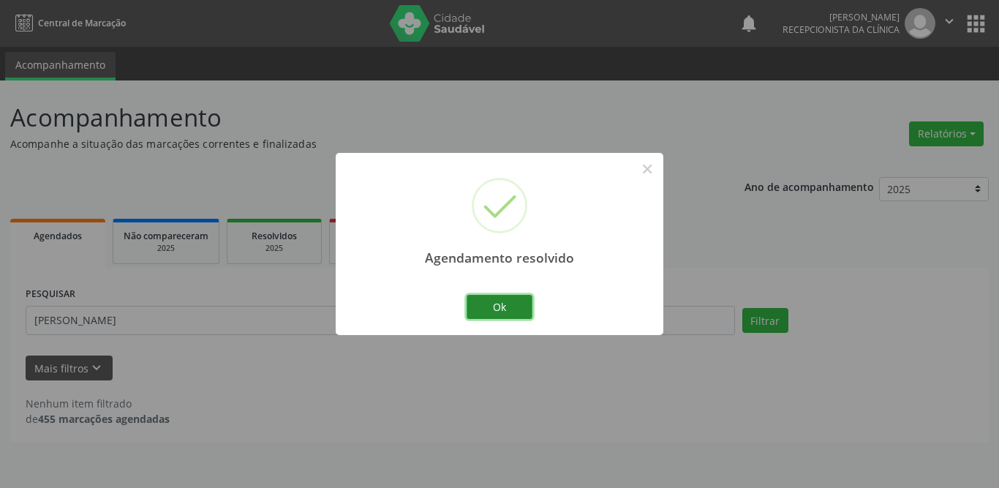
click at [518, 304] on button "Ok" at bounding box center [500, 307] width 66 height 25
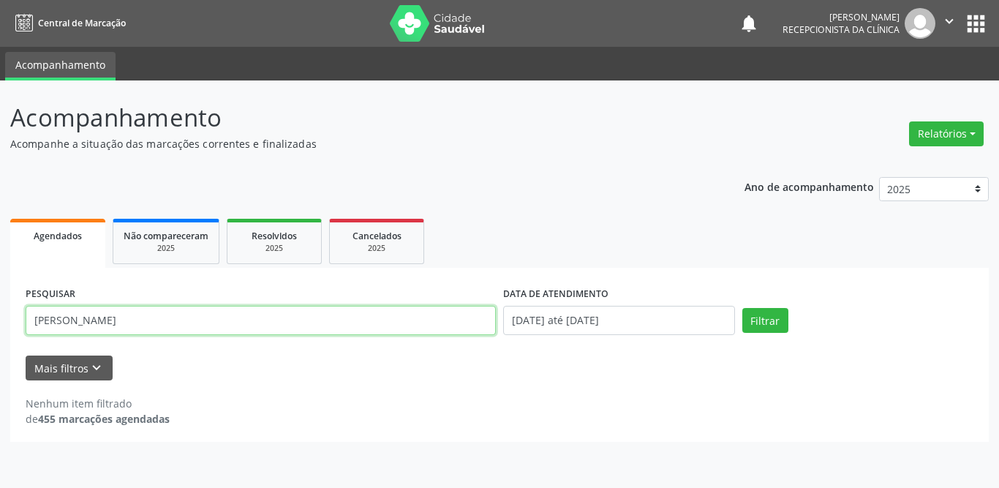
drag, startPoint x: 126, startPoint y: 323, endPoint x: 0, endPoint y: 323, distance: 125.8
click at [0, 323] on div "Acompanhamento Acompanhe a situação das marcações correntes e finalizadas Relat…" at bounding box center [499, 283] width 999 height 407
paste input "[PERSON_NAME]"
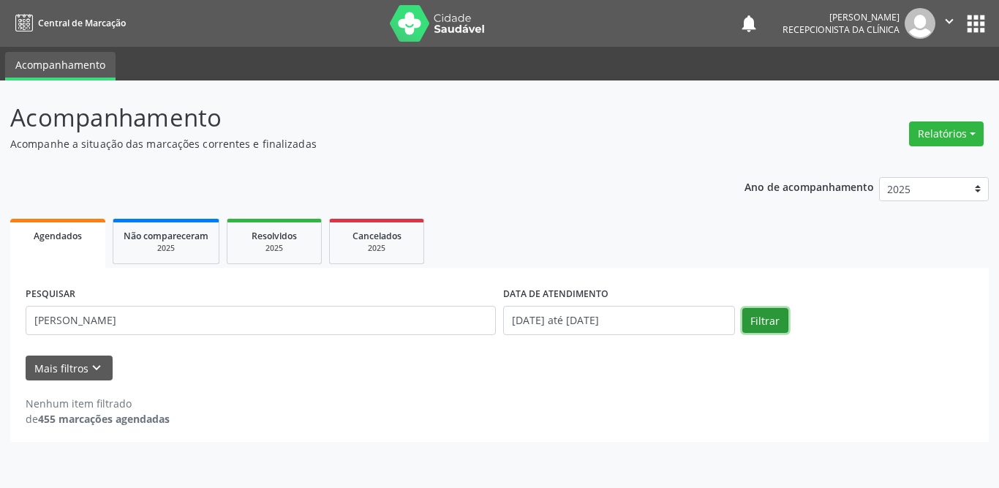
click at [762, 311] on button "Filtrar" at bounding box center [766, 320] width 46 height 25
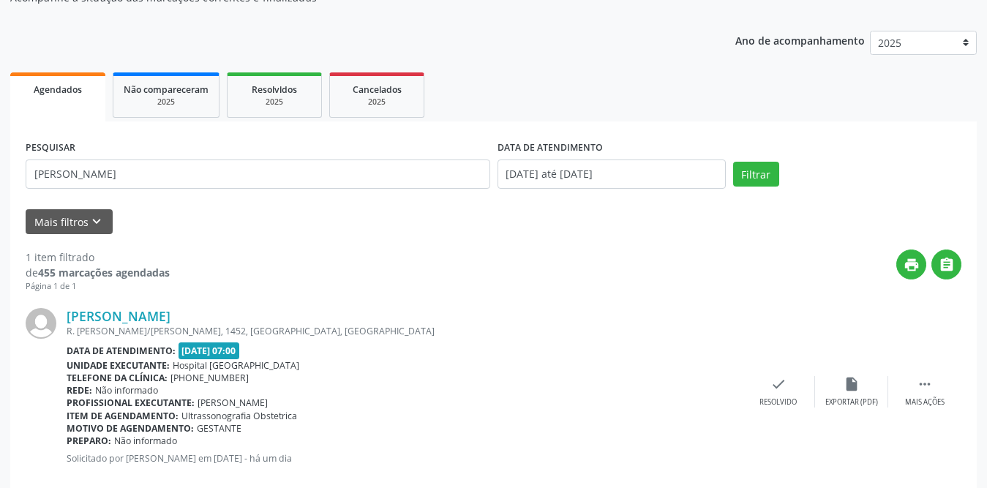
scroll to position [174, 0]
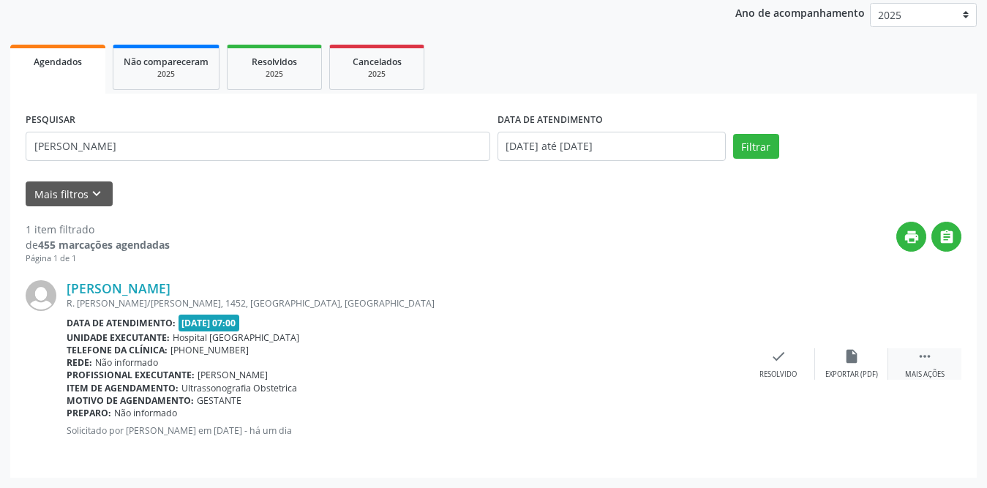
click at [932, 361] on icon "" at bounding box center [925, 356] width 16 height 16
click at [700, 362] on icon "print" at bounding box center [705, 356] width 16 height 16
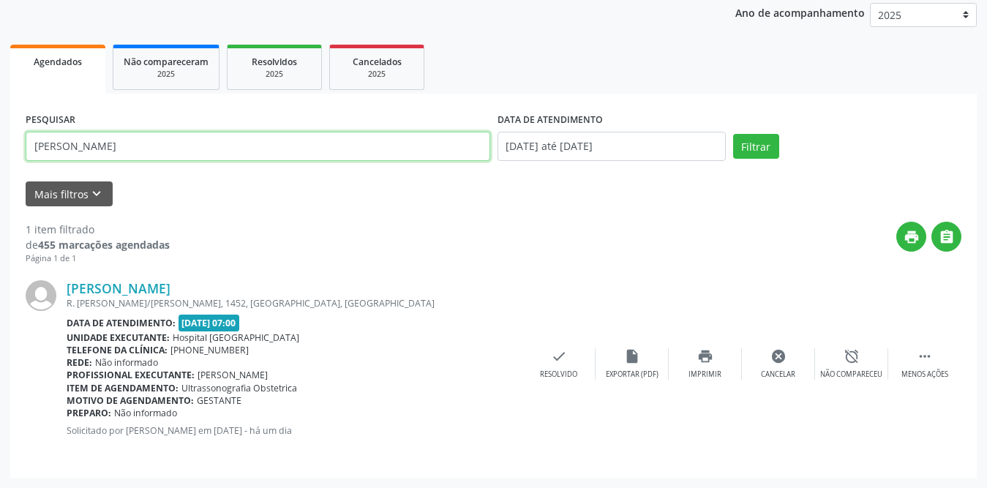
drag, startPoint x: 266, startPoint y: 146, endPoint x: 0, endPoint y: 134, distance: 266.5
click at [0, 134] on div "Acompanhamento Acompanhe a situação das marcações correntes e finalizadas Relat…" at bounding box center [493, 197] width 987 height 582
type input "[PERSON_NAME]"
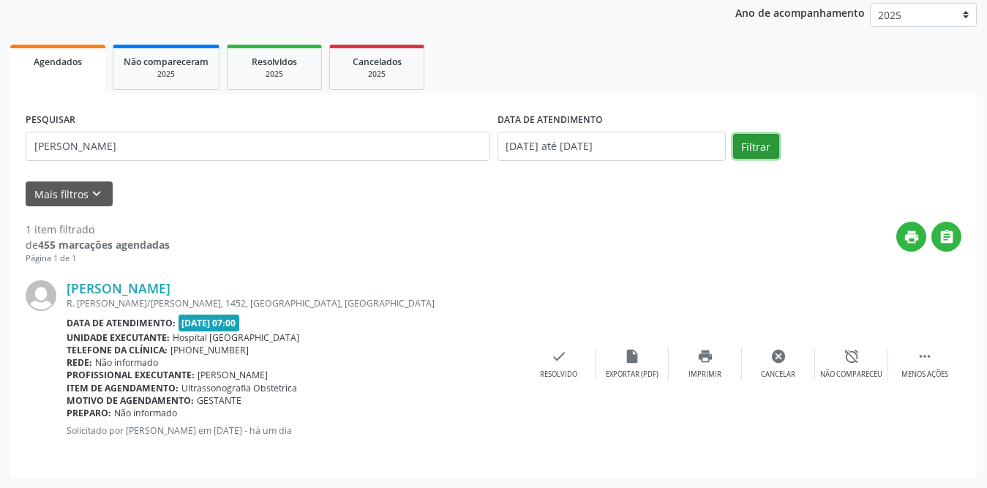
click at [769, 146] on button "Filtrar" at bounding box center [756, 146] width 46 height 25
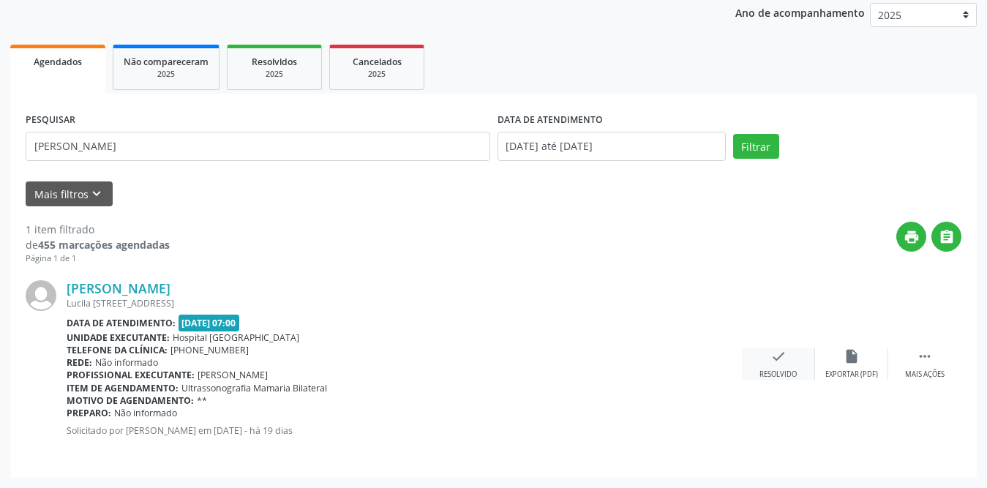
click at [777, 365] on div "check Resolvido" at bounding box center [778, 363] width 73 height 31
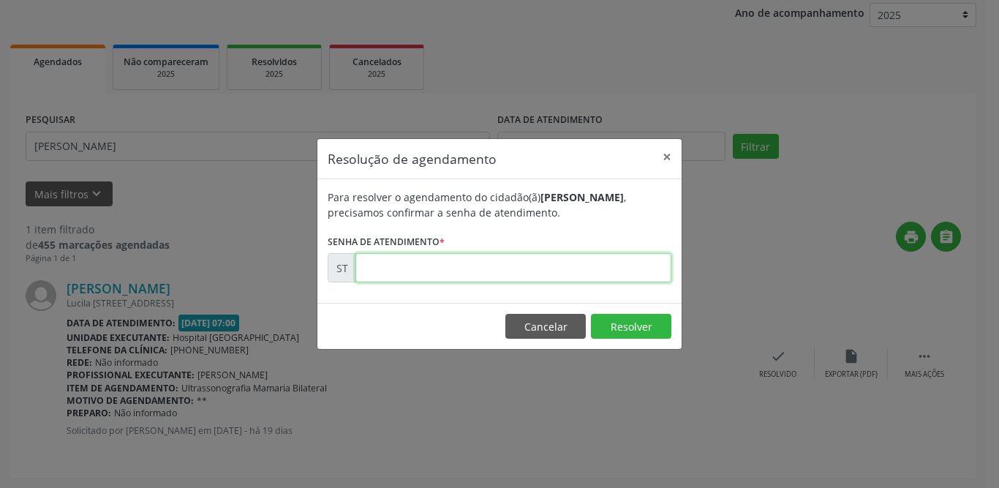
click at [510, 266] on input "text" at bounding box center [514, 267] width 316 height 29
type input "00014096"
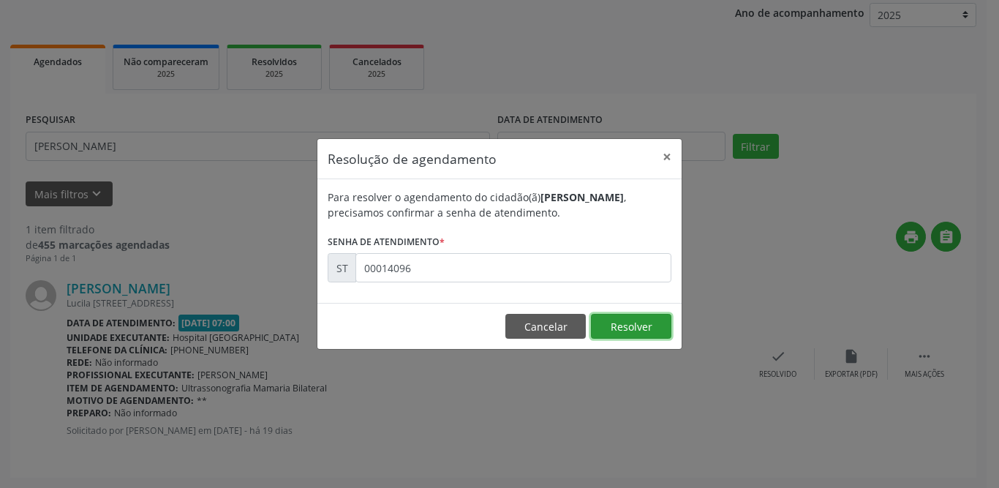
click at [614, 331] on button "Resolver" at bounding box center [631, 326] width 80 height 25
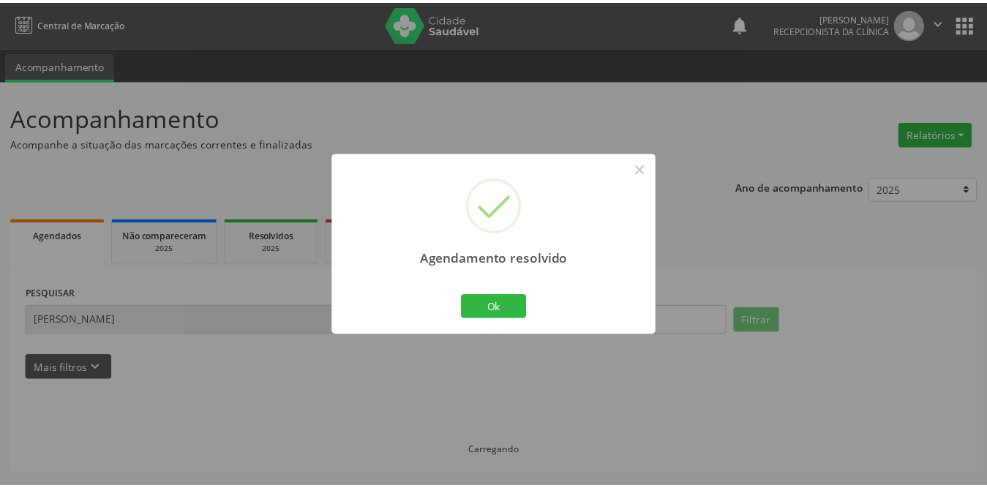
scroll to position [0, 0]
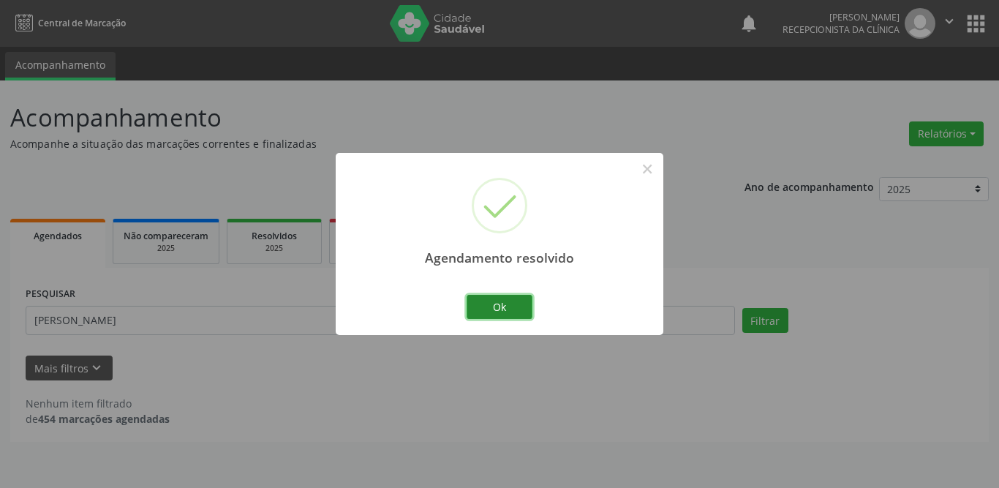
click at [500, 309] on button "Ok" at bounding box center [500, 307] width 66 height 25
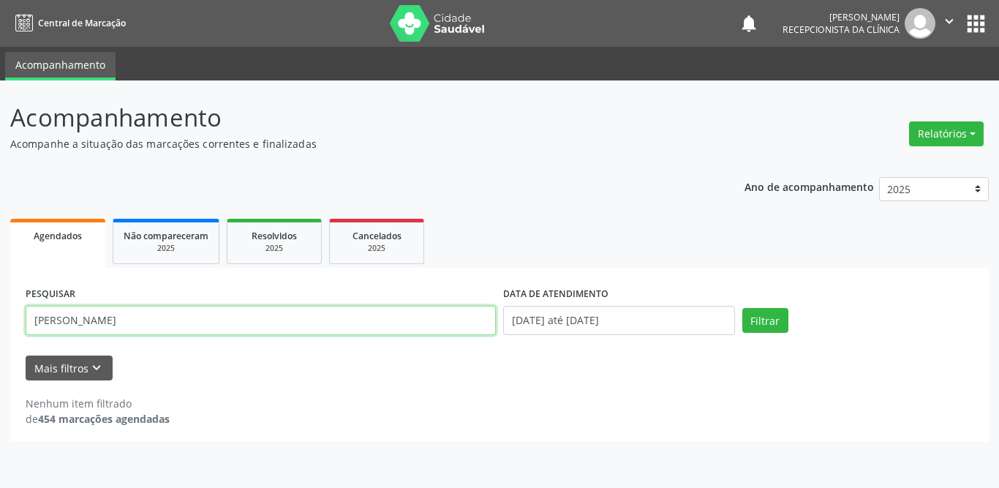
drag, startPoint x: 175, startPoint y: 315, endPoint x: 0, endPoint y: 290, distance: 176.6
click at [0, 290] on div "Acompanhamento Acompanhe a situação das marcações correntes e finalizadas Relat…" at bounding box center [499, 283] width 999 height 407
type input "daiane mi"
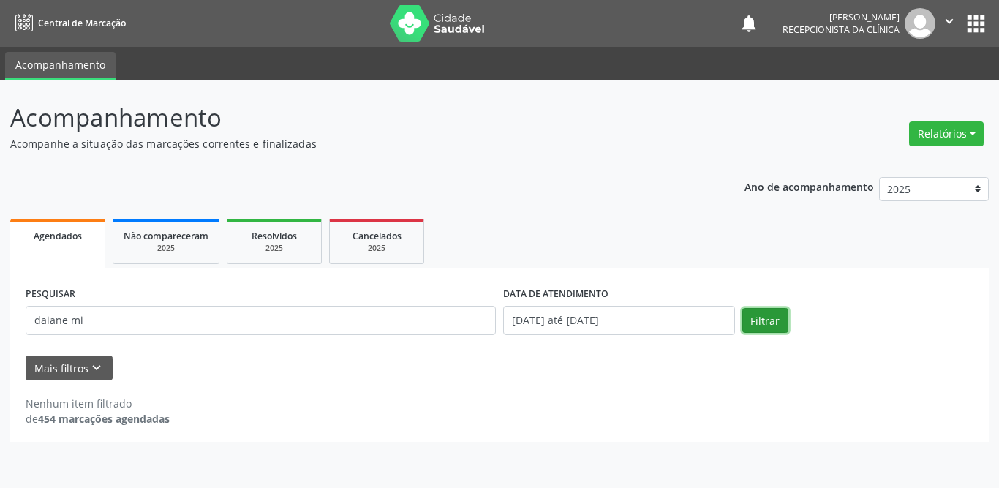
click at [759, 325] on button "Filtrar" at bounding box center [766, 320] width 46 height 25
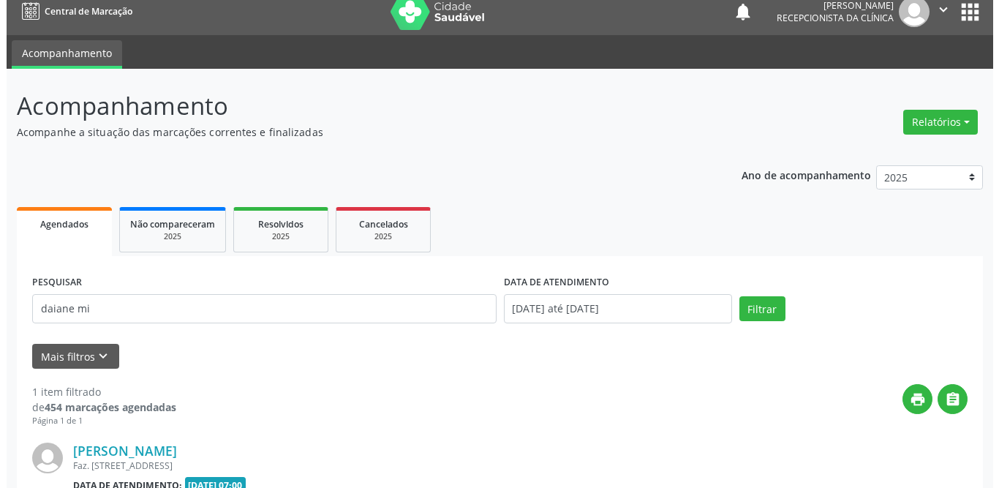
scroll to position [174, 0]
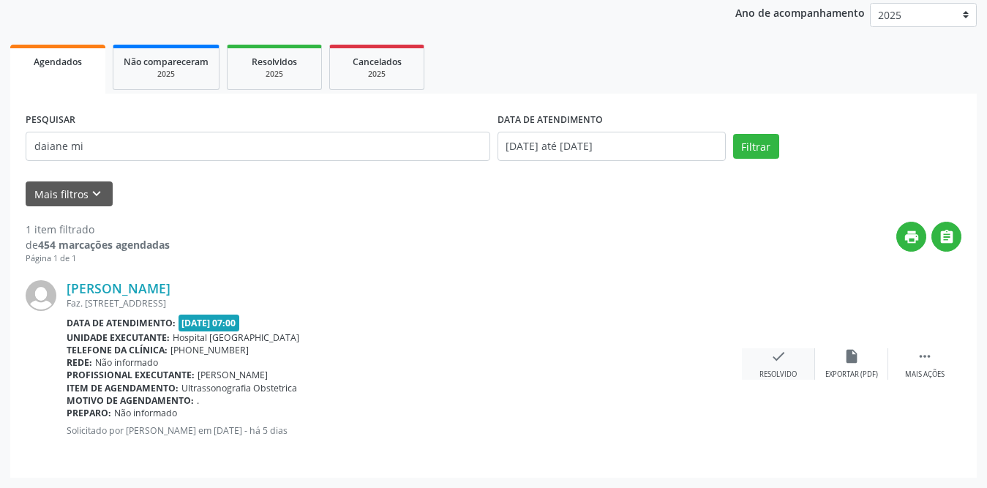
click at [782, 361] on icon "check" at bounding box center [778, 356] width 16 height 16
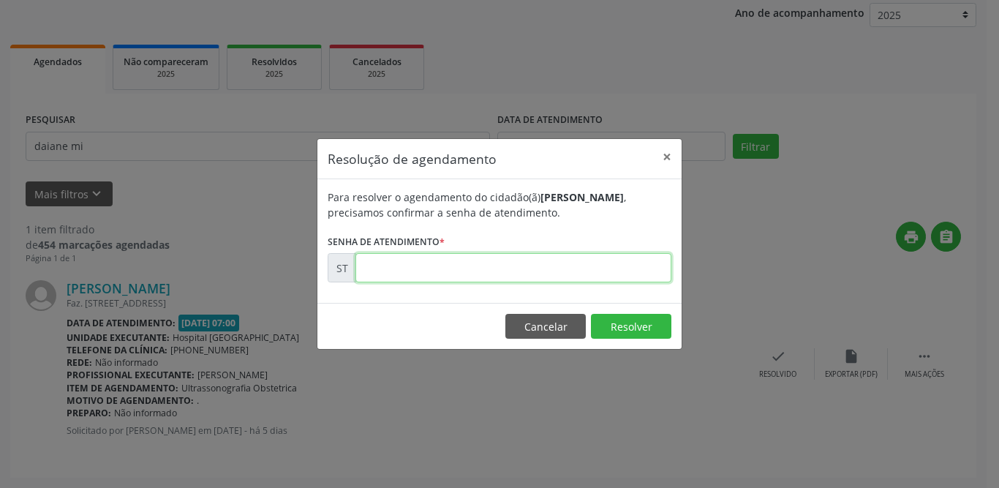
click at [375, 282] on input "text" at bounding box center [514, 267] width 316 height 29
type input "00016263"
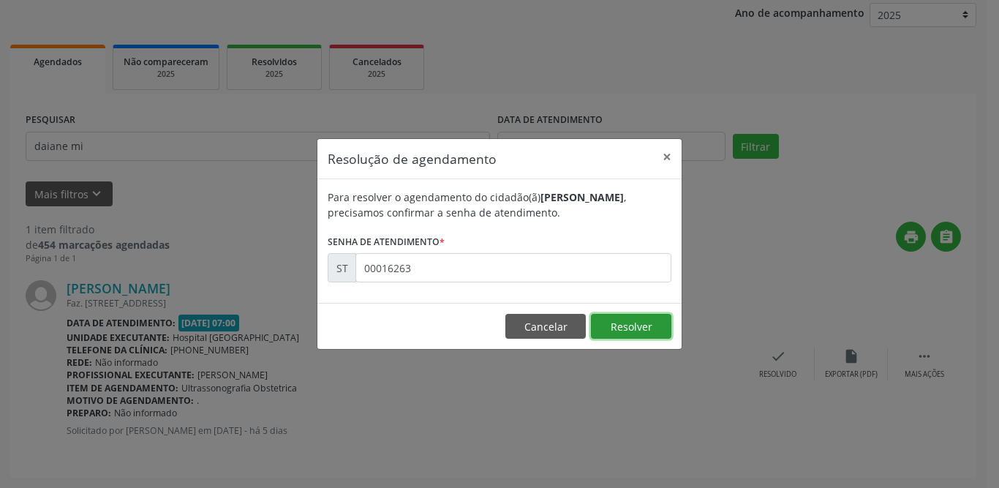
click at [614, 329] on button "Resolver" at bounding box center [631, 326] width 80 height 25
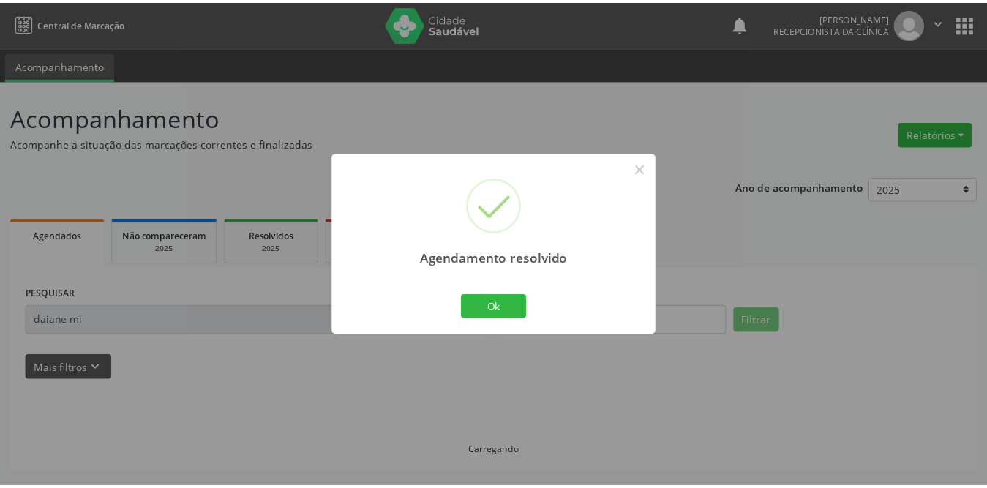
scroll to position [0, 0]
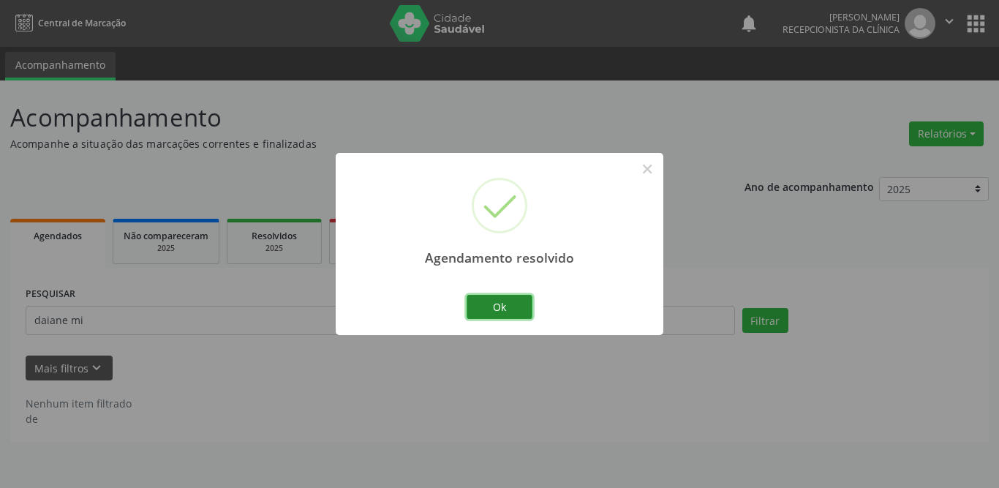
click at [514, 304] on button "Ok" at bounding box center [500, 307] width 66 height 25
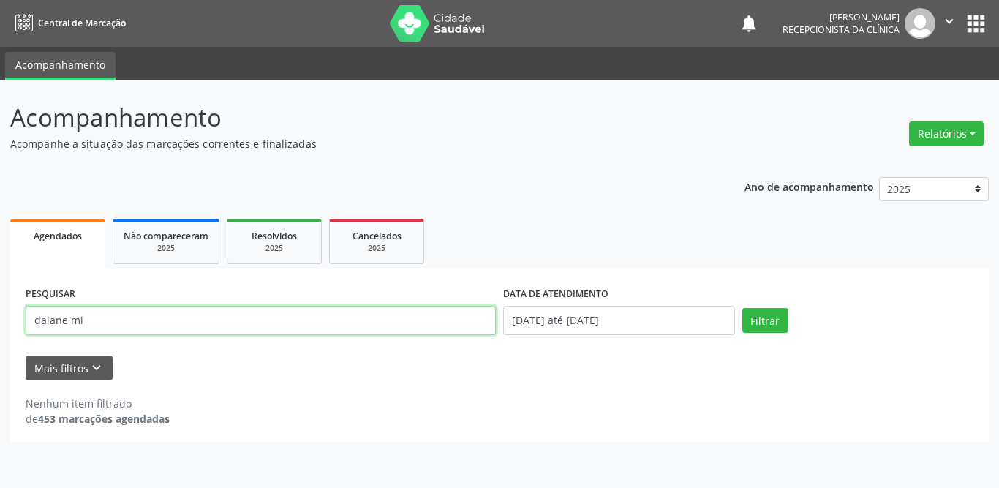
drag, startPoint x: 135, startPoint y: 314, endPoint x: 0, endPoint y: 317, distance: 135.4
click at [0, 317] on div "Acompanhamento Acompanhe a situação das marcações correntes e finalizadas Relat…" at bounding box center [499, 283] width 999 height 407
type input "[PERSON_NAME]"
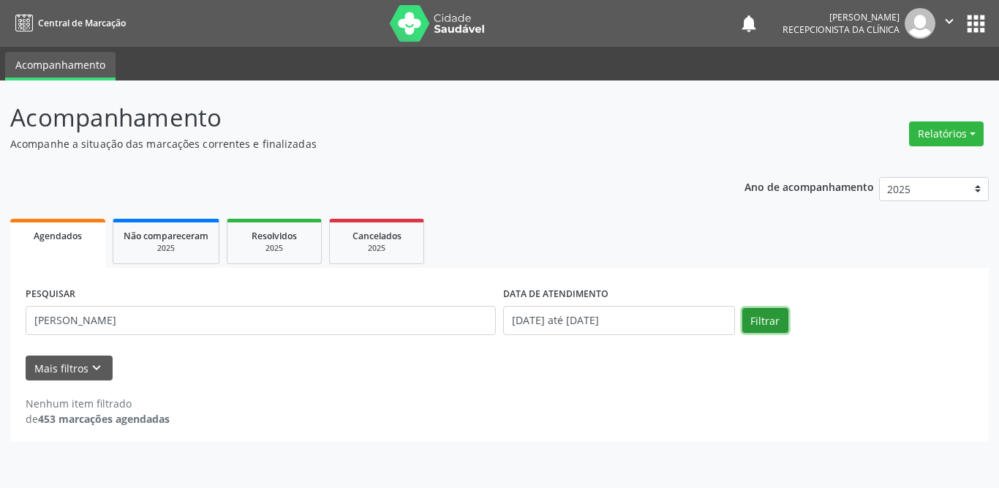
click at [751, 312] on button "Filtrar" at bounding box center [766, 320] width 46 height 25
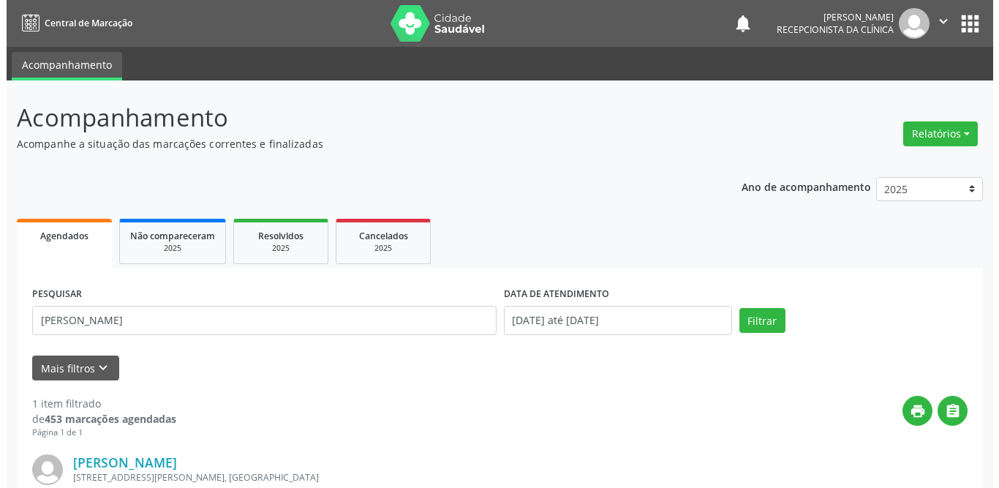
scroll to position [174, 0]
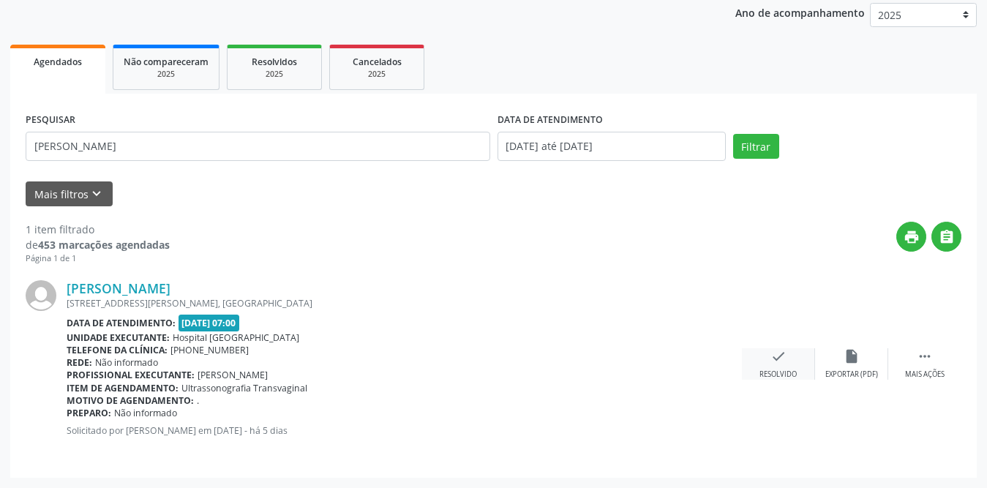
click at [775, 356] on icon "check" at bounding box center [778, 356] width 16 height 16
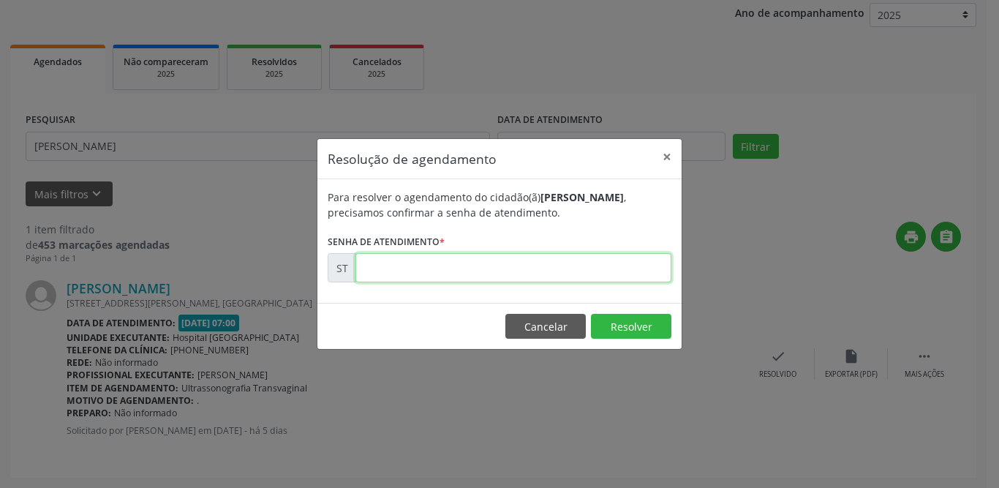
click at [418, 274] on input "text" at bounding box center [514, 267] width 316 height 29
type input "00016290"
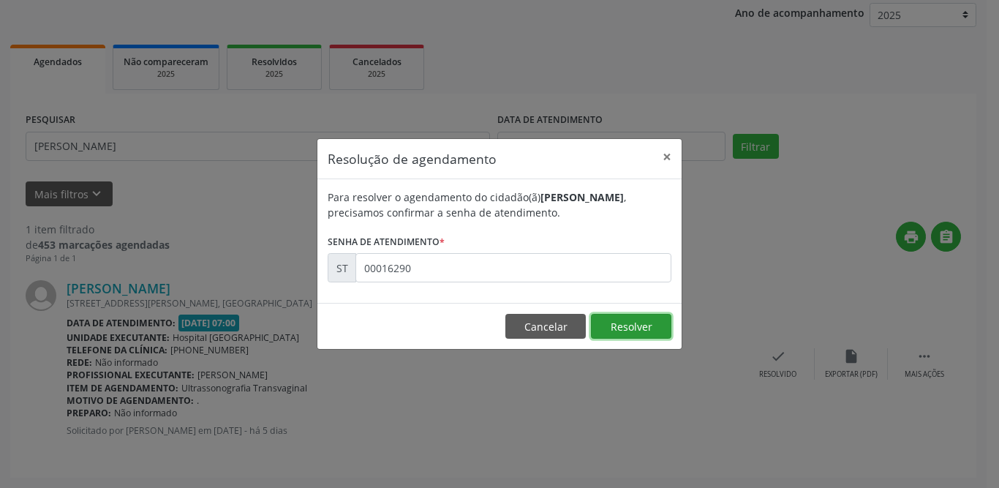
click at [614, 327] on button "Resolver" at bounding box center [631, 326] width 80 height 25
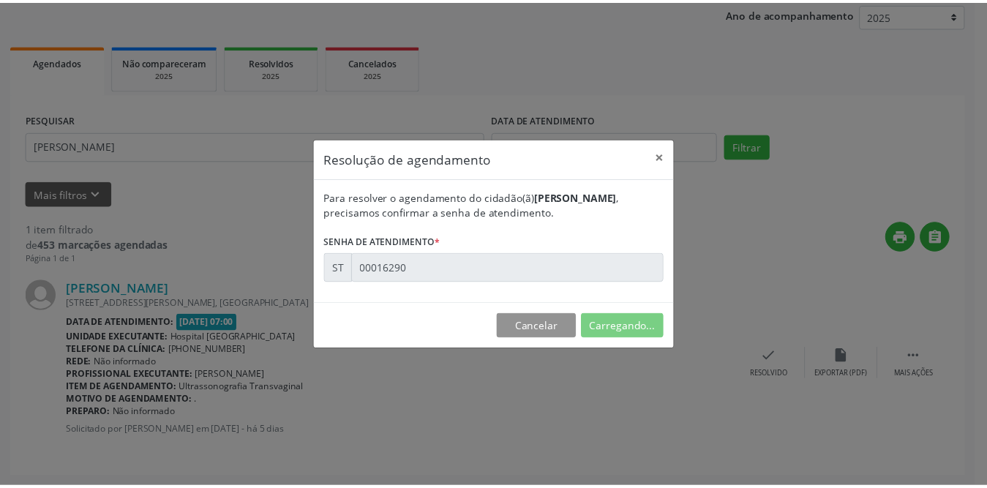
scroll to position [0, 0]
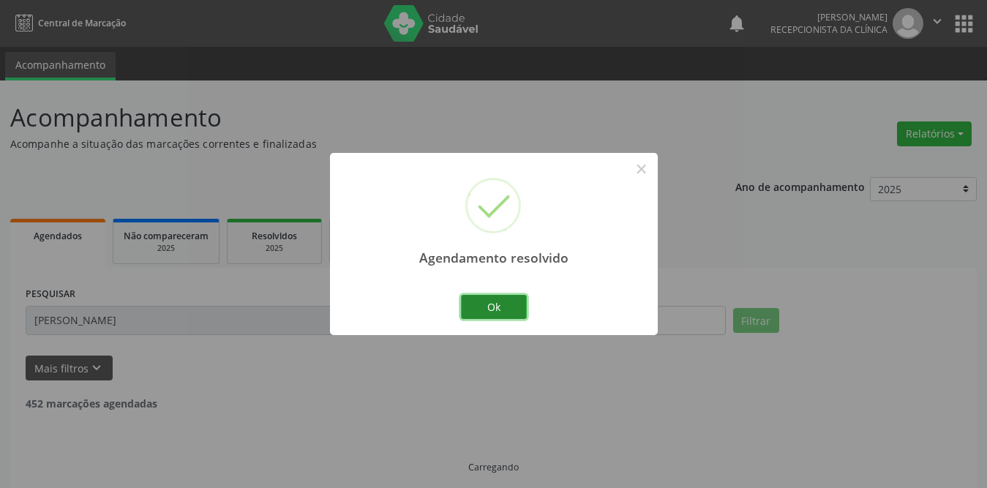
click at [507, 307] on button "Ok" at bounding box center [494, 307] width 66 height 25
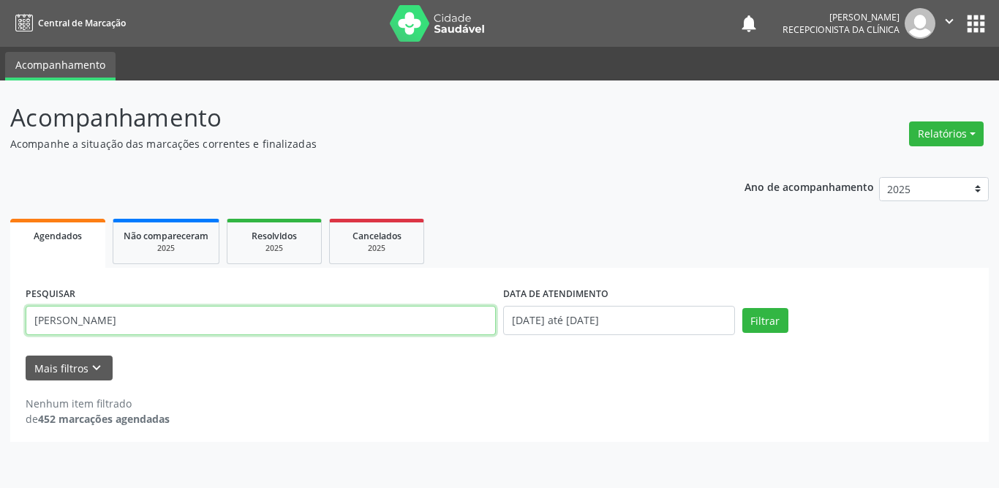
drag, startPoint x: 161, startPoint y: 334, endPoint x: 0, endPoint y: 328, distance: 161.1
click at [0, 328] on div "Acompanhamento Acompanhe a situação das marcações correntes e finalizadas Relat…" at bounding box center [499, 283] width 999 height 407
type input "matheus c"
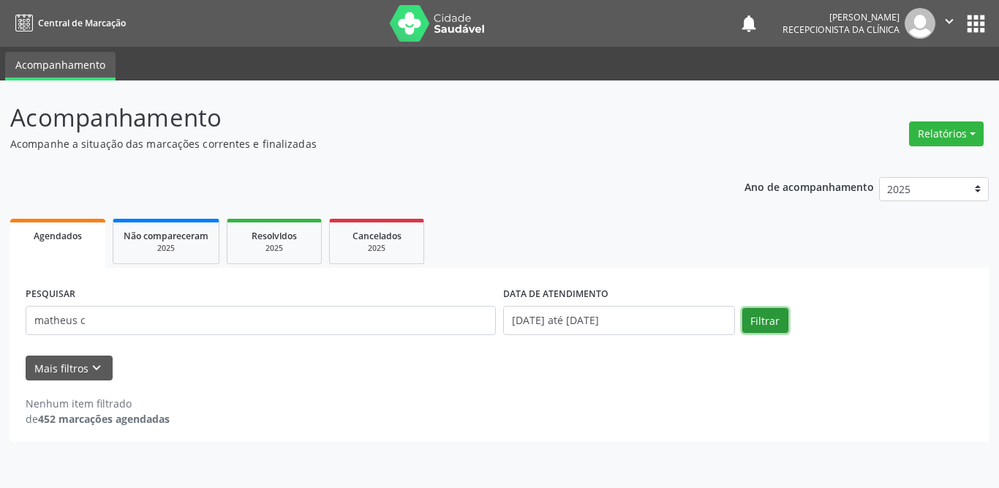
click at [761, 315] on button "Filtrar" at bounding box center [766, 320] width 46 height 25
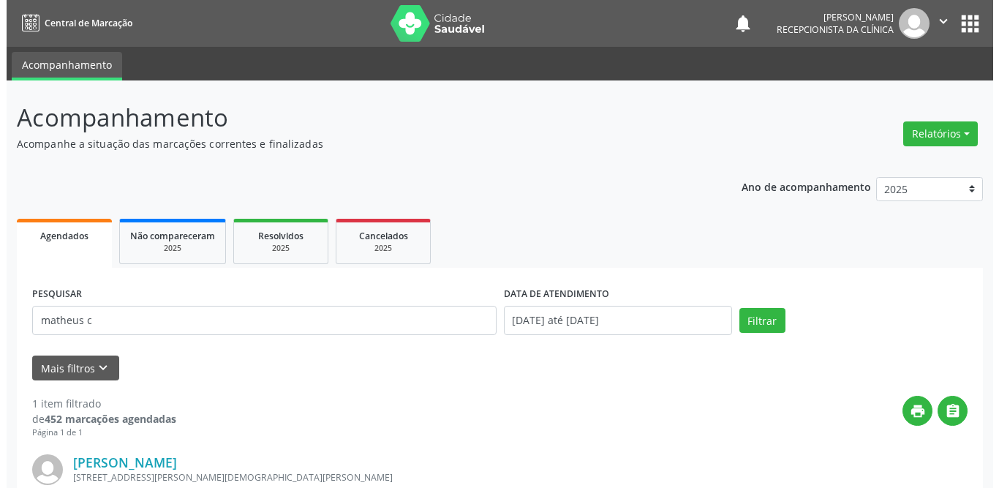
scroll to position [174, 0]
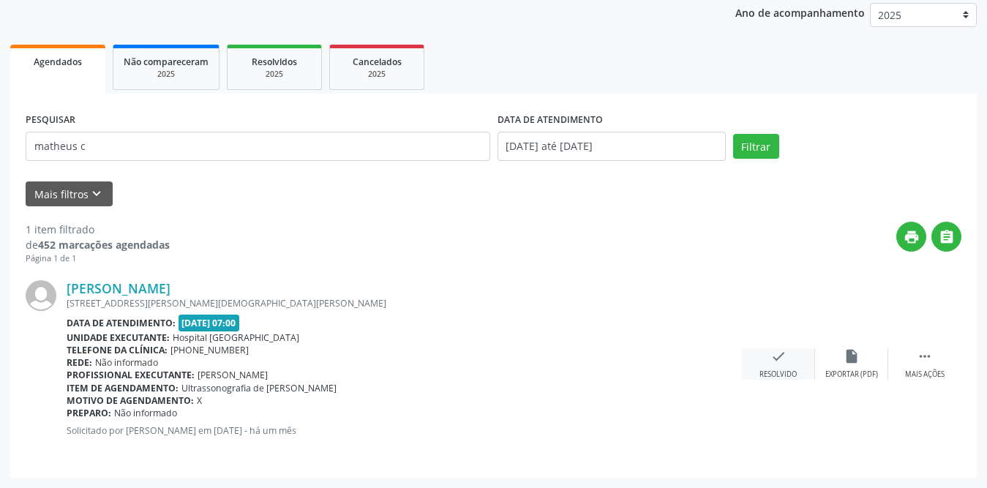
click at [773, 351] on icon "check" at bounding box center [778, 356] width 16 height 16
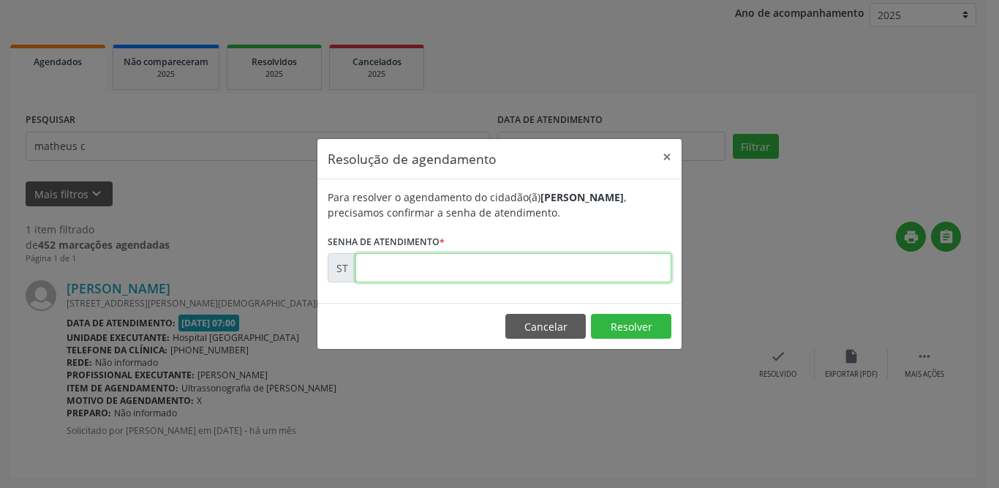
click at [483, 268] on input "text" at bounding box center [514, 267] width 316 height 29
type input "00011797"
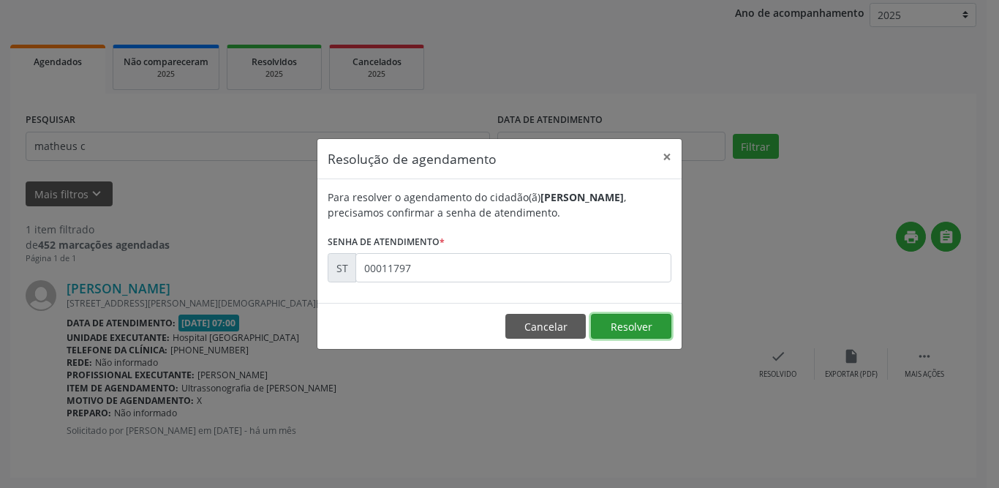
click at [655, 320] on button "Resolver" at bounding box center [631, 326] width 80 height 25
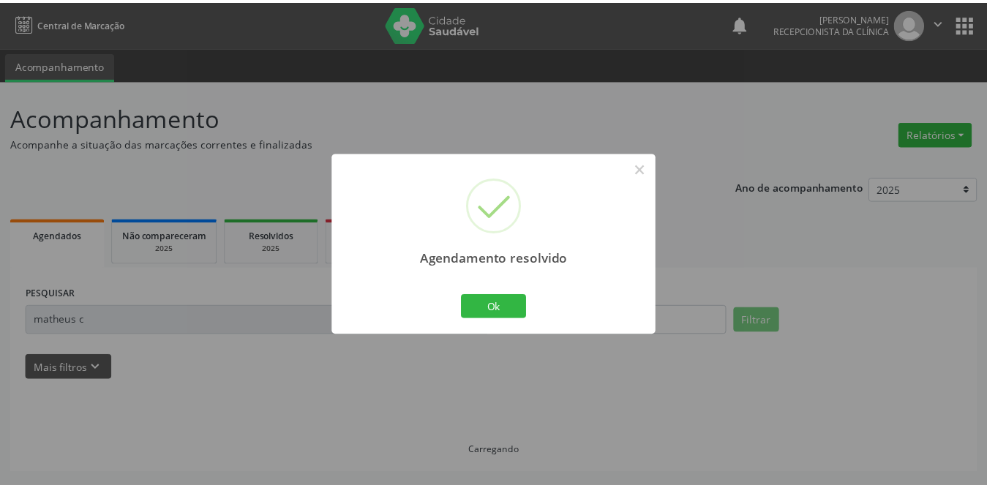
scroll to position [0, 0]
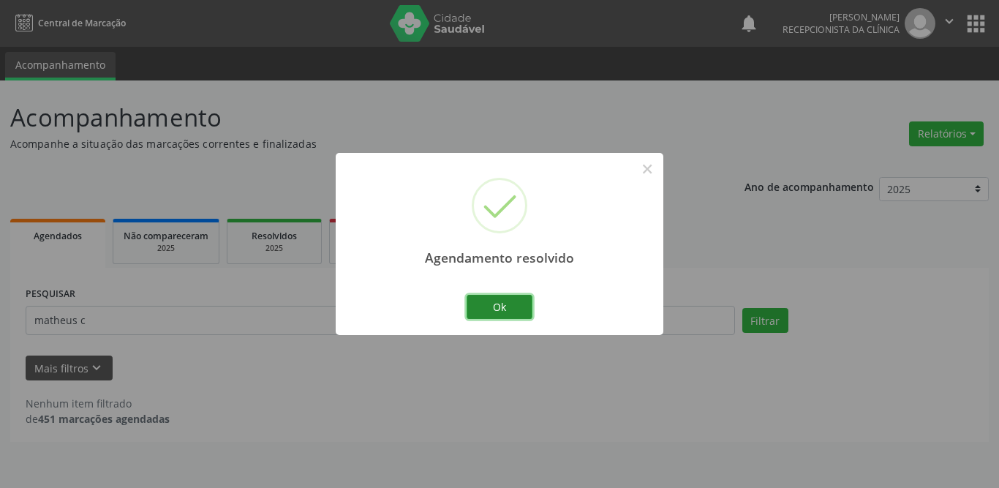
click at [514, 305] on button "Ok" at bounding box center [500, 307] width 66 height 25
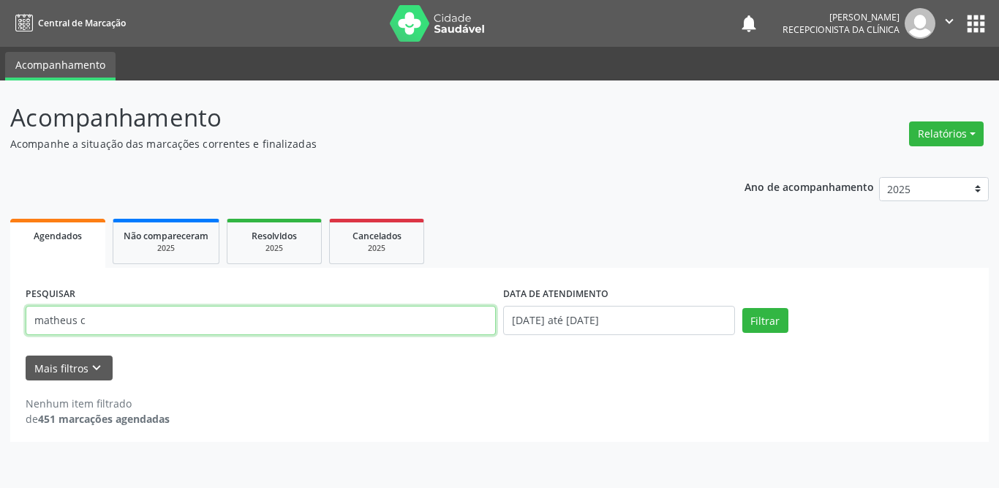
drag, startPoint x: 140, startPoint y: 321, endPoint x: 0, endPoint y: 323, distance: 140.5
click at [0, 323] on div "Acompanhamento Acompanhe a situação das marcações correntes e finalizadas Relat…" at bounding box center [499, 283] width 999 height 407
type input "debora fer"
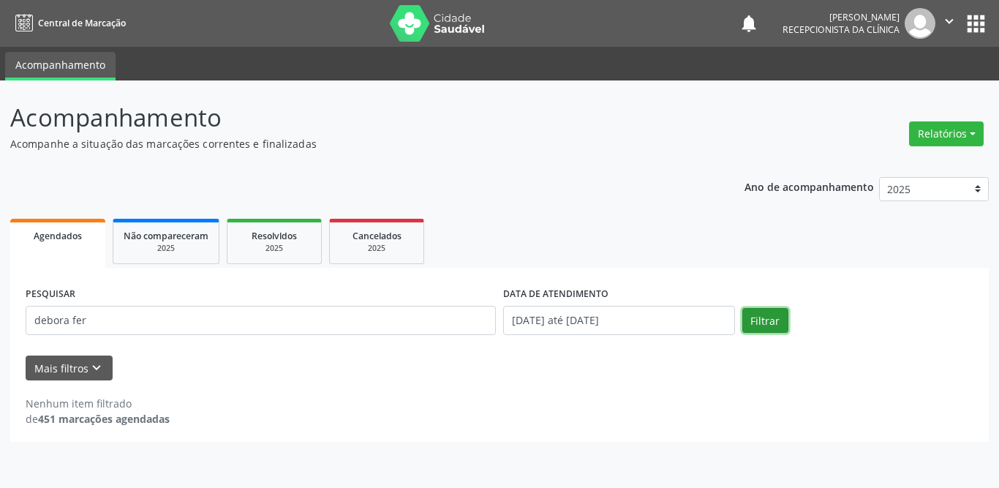
click at [756, 322] on button "Filtrar" at bounding box center [766, 320] width 46 height 25
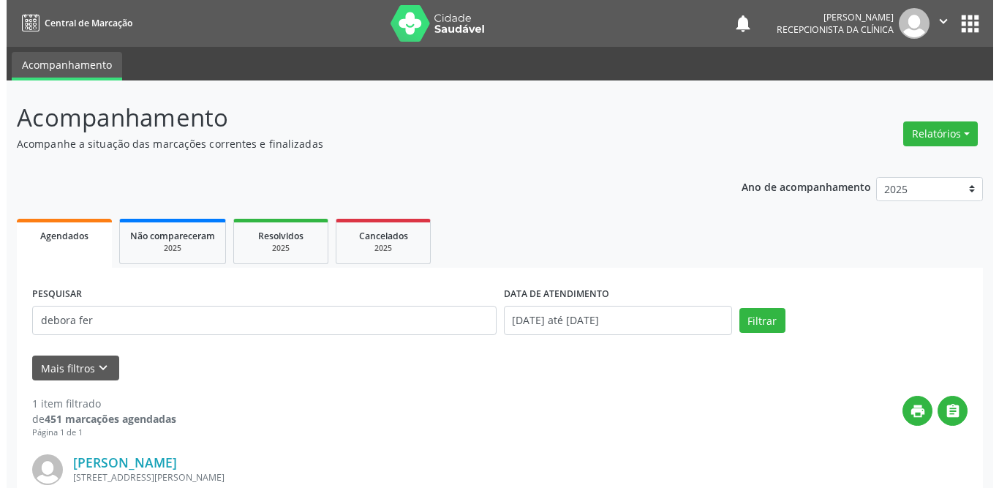
scroll to position [174, 0]
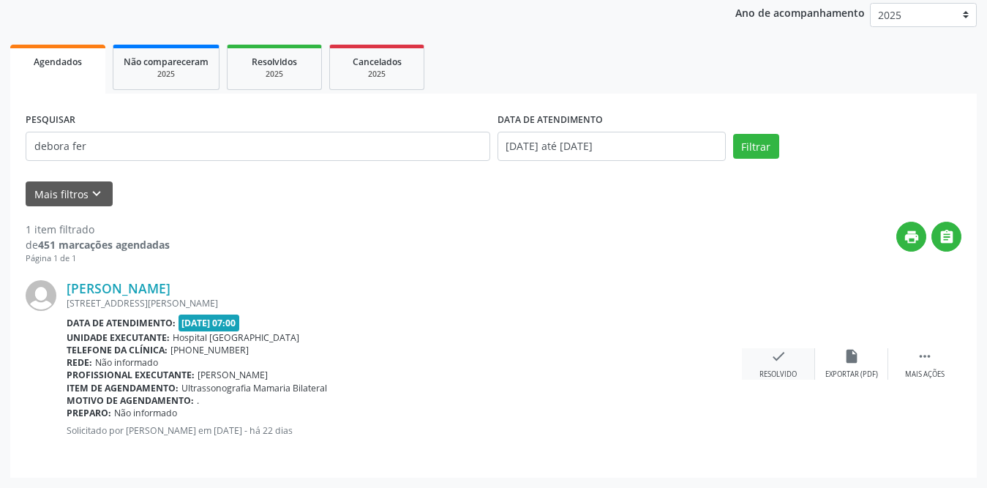
click at [775, 366] on div "check Resolvido" at bounding box center [778, 363] width 73 height 31
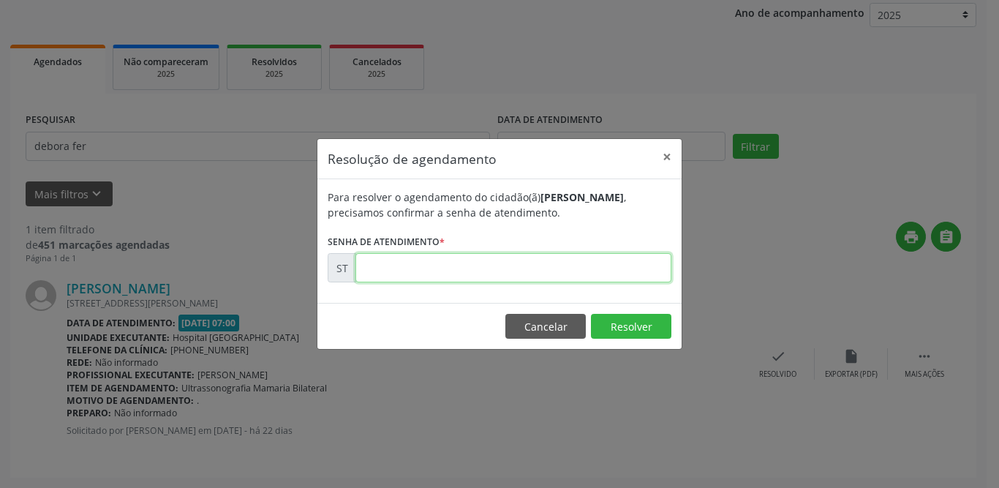
click at [455, 268] on input "text" at bounding box center [514, 267] width 316 height 29
type input "00012800"
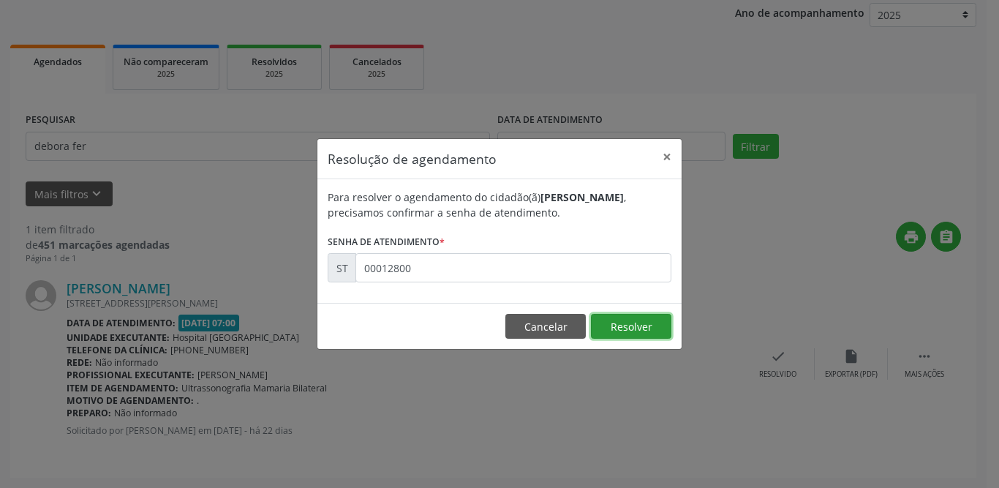
click at [622, 317] on button "Resolver" at bounding box center [631, 326] width 80 height 25
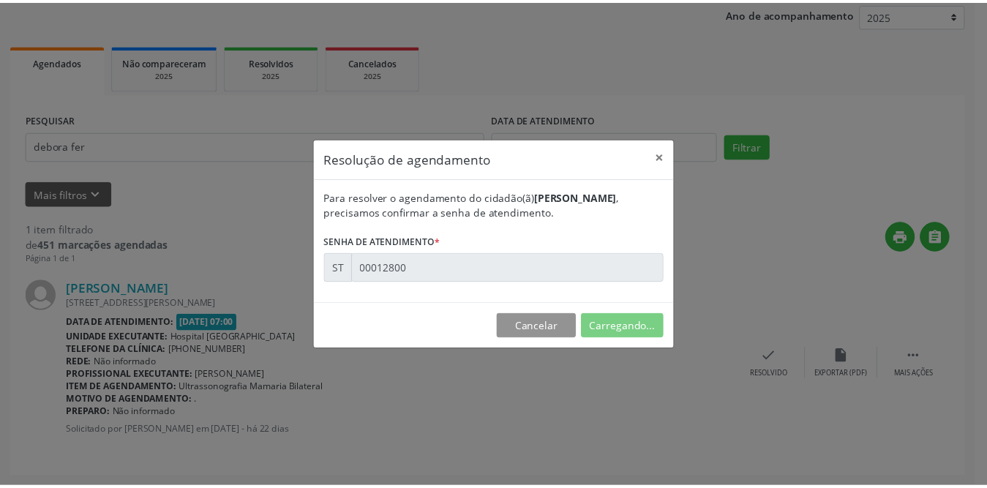
scroll to position [0, 0]
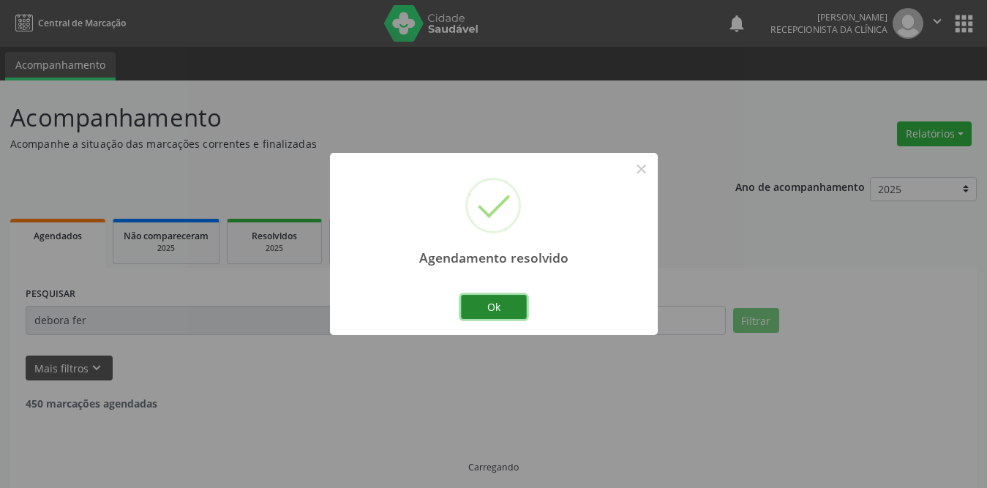
click at [500, 302] on button "Ok" at bounding box center [494, 307] width 66 height 25
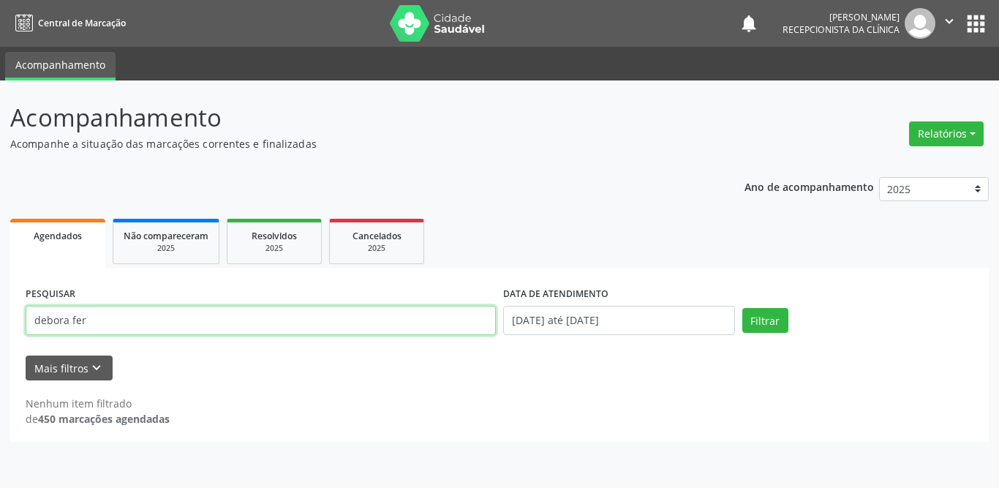
drag, startPoint x: 217, startPoint y: 333, endPoint x: 0, endPoint y: 331, distance: 216.5
click at [0, 331] on div "Acompanhamento Acompanhe a situação das marcações correntes e finalizadas Relat…" at bounding box center [499, 283] width 999 height 407
click at [138, 317] on input "text" at bounding box center [261, 320] width 470 height 29
type input "[PERSON_NAME]"
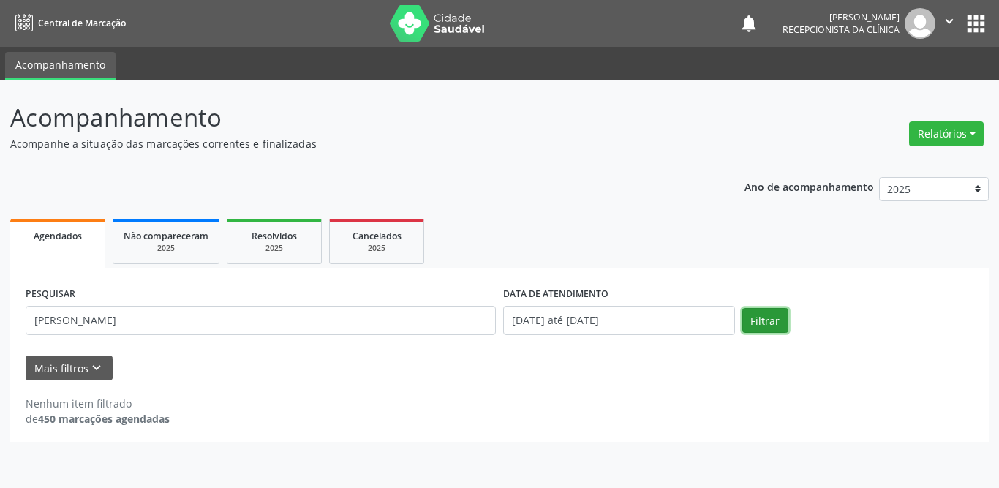
click at [768, 315] on button "Filtrar" at bounding box center [766, 320] width 46 height 25
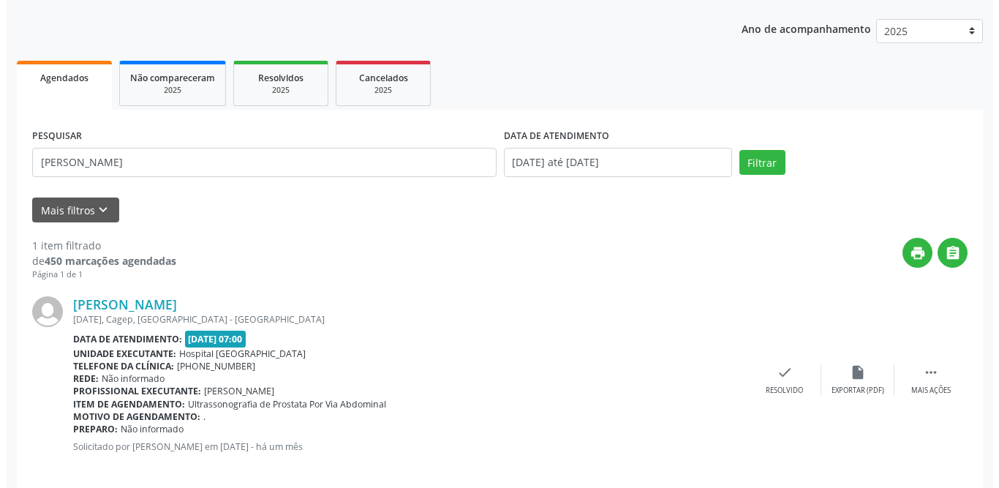
scroll to position [174, 0]
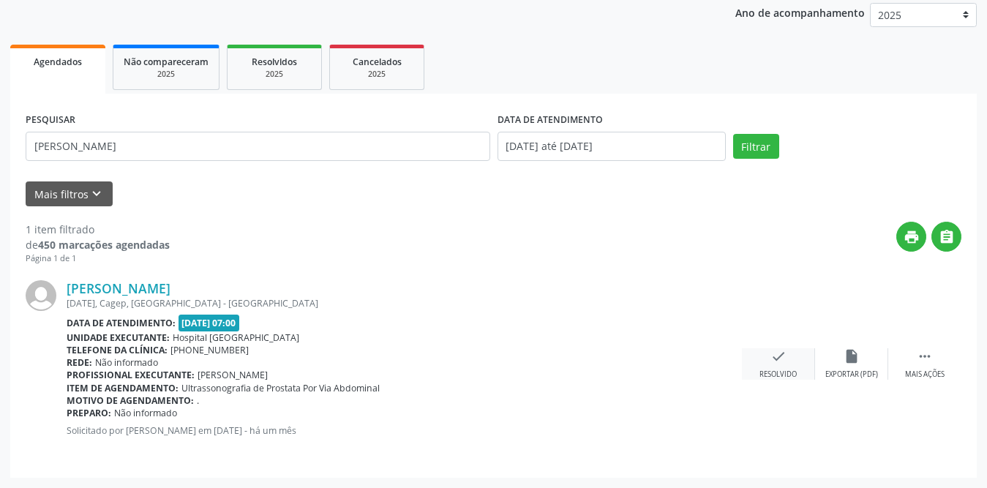
click at [772, 360] on icon "check" at bounding box center [778, 356] width 16 height 16
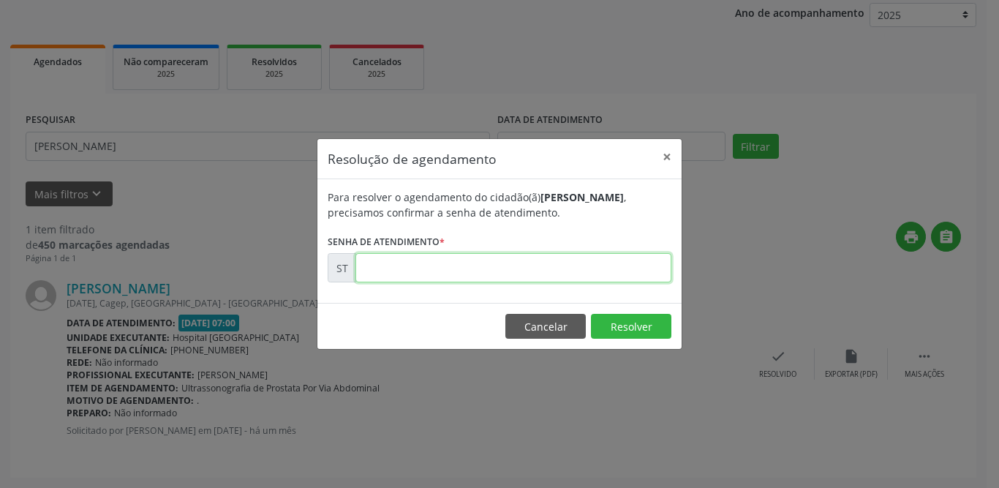
click at [416, 264] on input "text" at bounding box center [514, 267] width 316 height 29
type input "00011857"
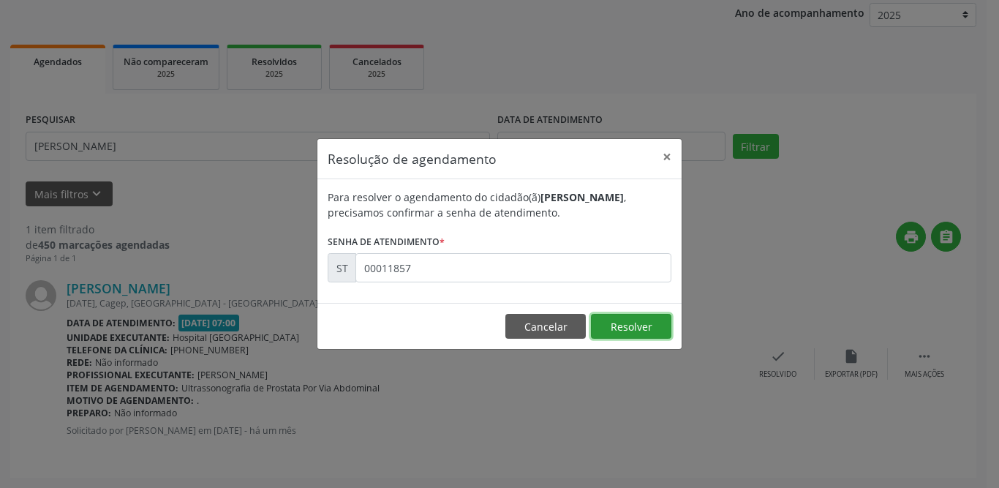
click at [617, 325] on button "Resolver" at bounding box center [631, 326] width 80 height 25
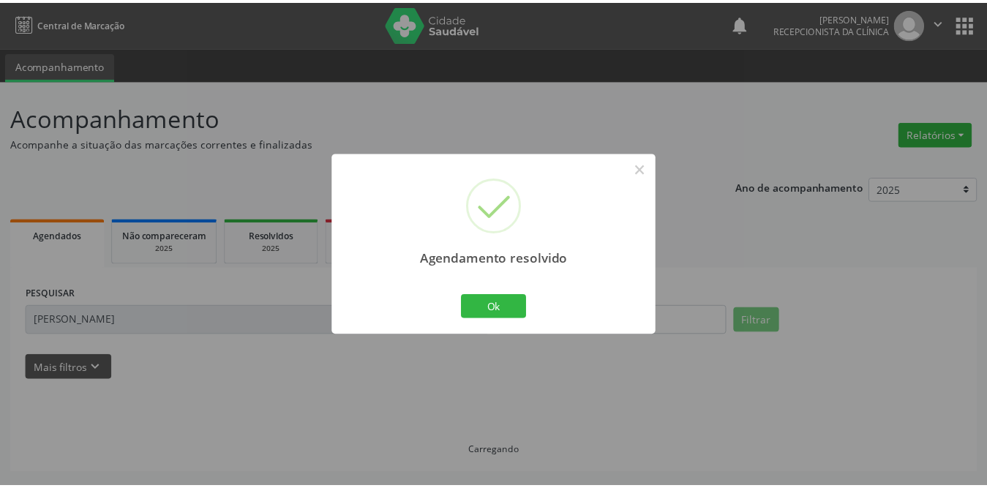
scroll to position [0, 0]
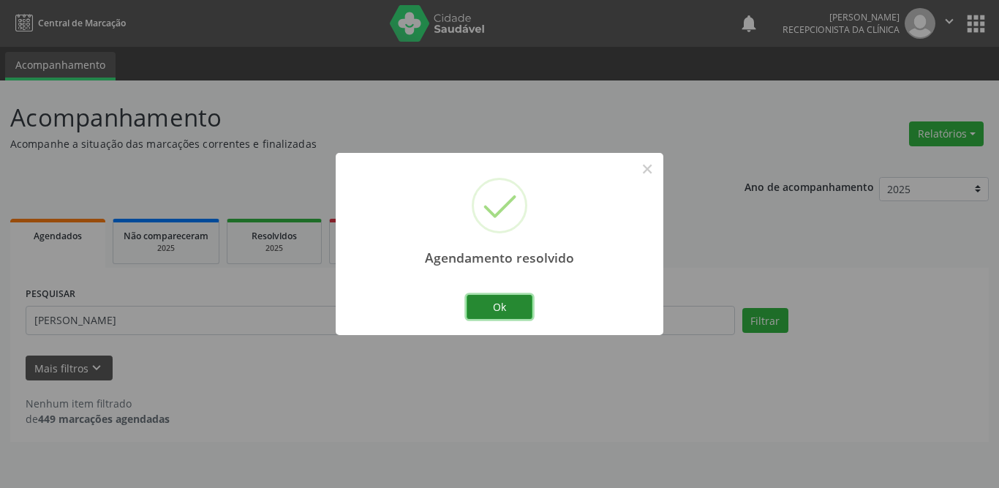
click at [498, 301] on button "Ok" at bounding box center [500, 307] width 66 height 25
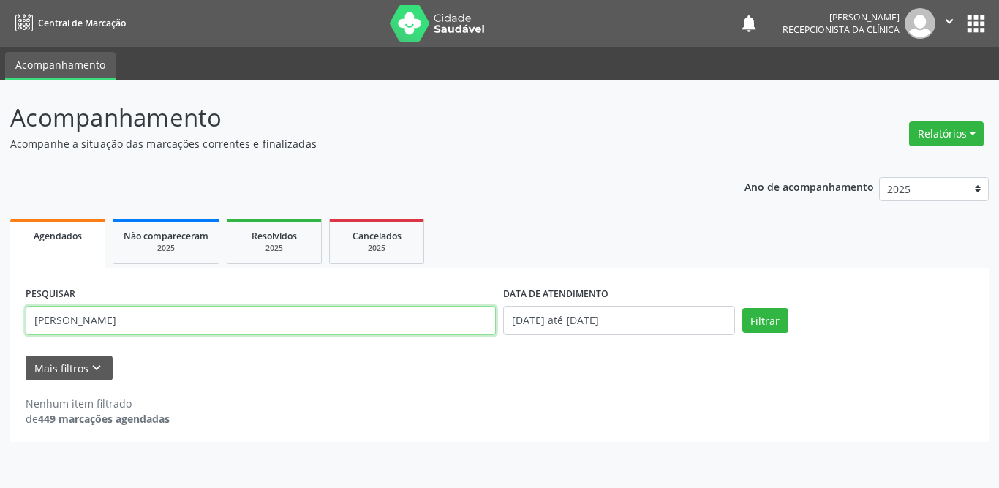
drag, startPoint x: 201, startPoint y: 329, endPoint x: 3, endPoint y: 326, distance: 198.3
click at [1, 326] on div "Acompanhamento Acompanhe a situação das marcações correntes e finalizadas Relat…" at bounding box center [499, 283] width 999 height 407
type input "ivaneide od"
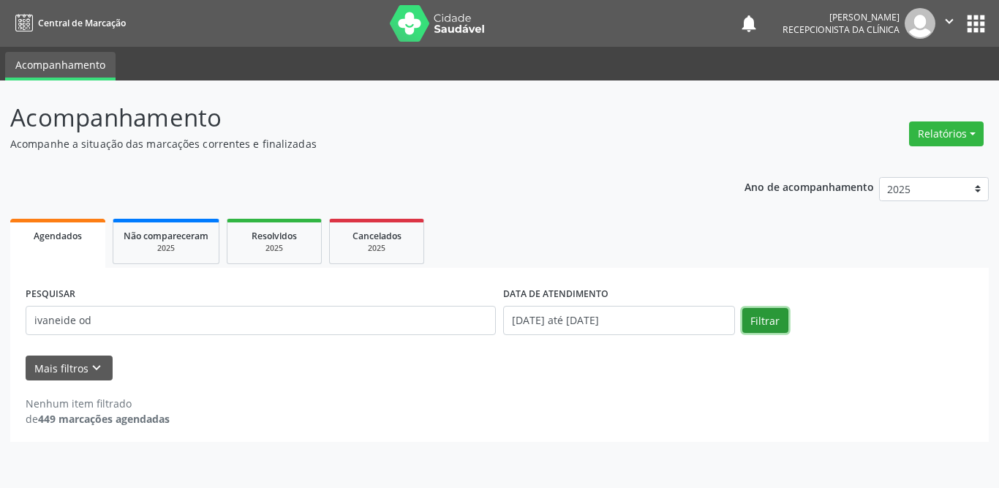
click at [786, 317] on button "Filtrar" at bounding box center [766, 320] width 46 height 25
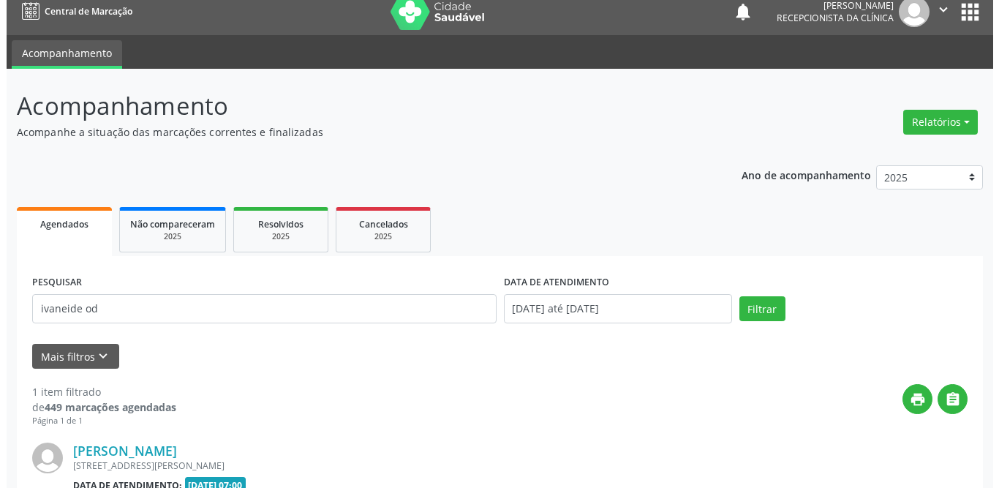
scroll to position [174, 0]
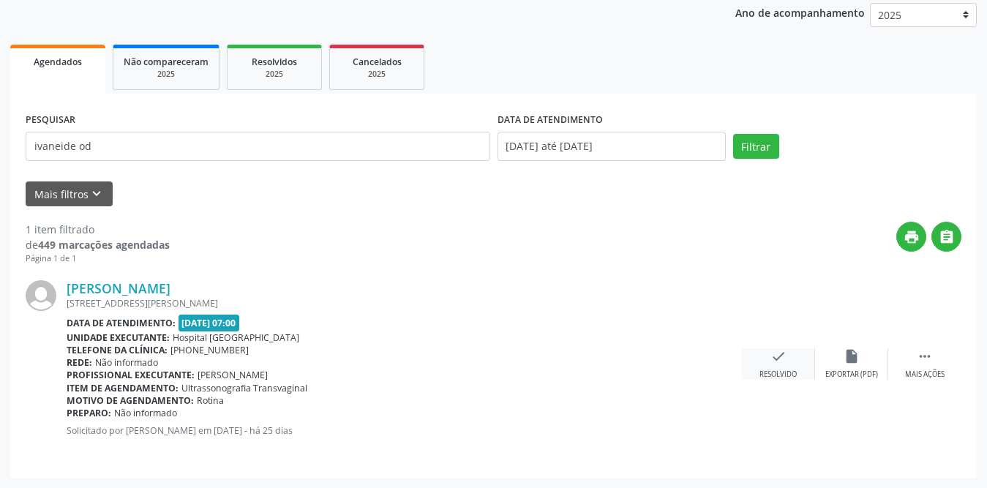
click at [772, 358] on icon "check" at bounding box center [778, 356] width 16 height 16
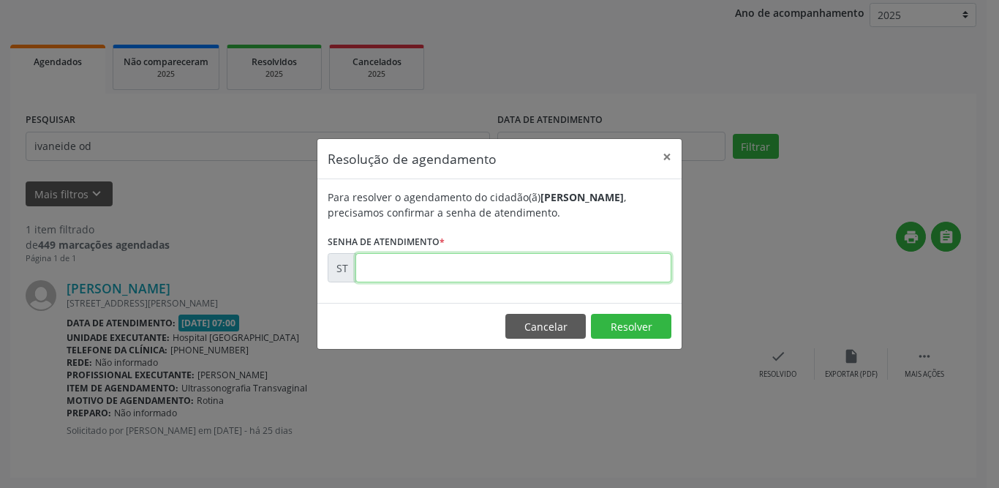
click at [536, 276] on input "text" at bounding box center [514, 267] width 316 height 29
type input "00012197"
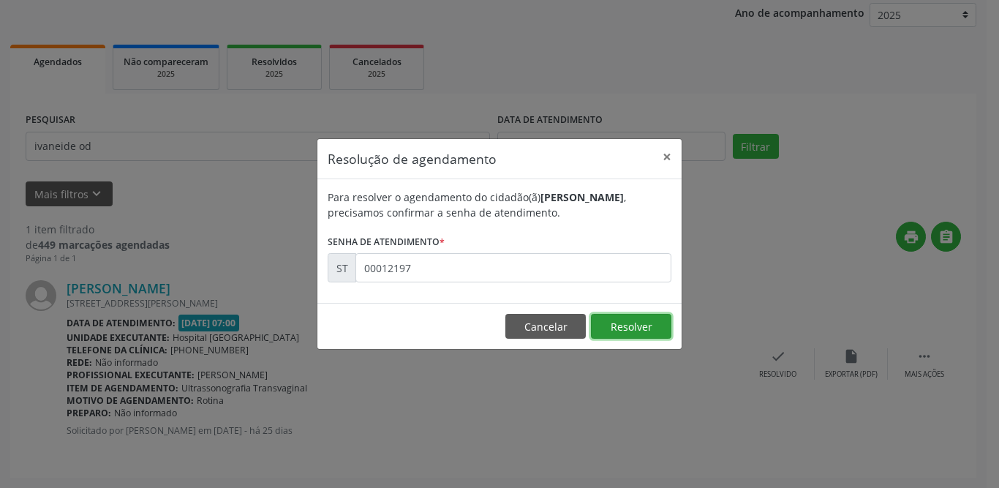
click at [630, 326] on button "Resolver" at bounding box center [631, 326] width 80 height 25
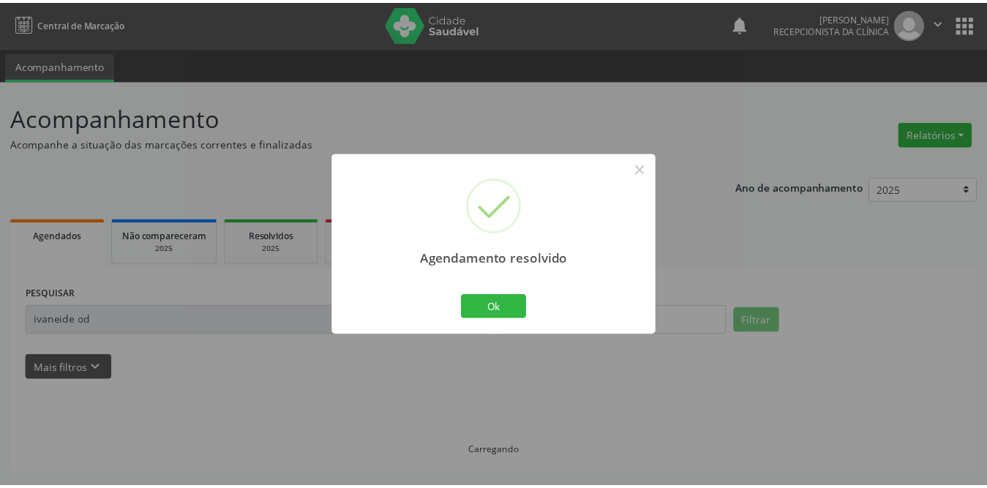
scroll to position [0, 0]
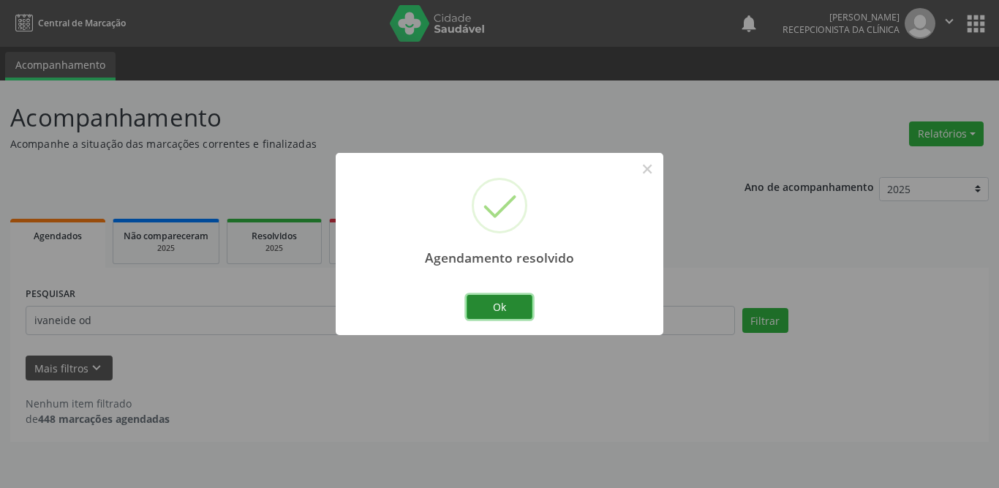
click at [487, 301] on button "Ok" at bounding box center [500, 307] width 66 height 25
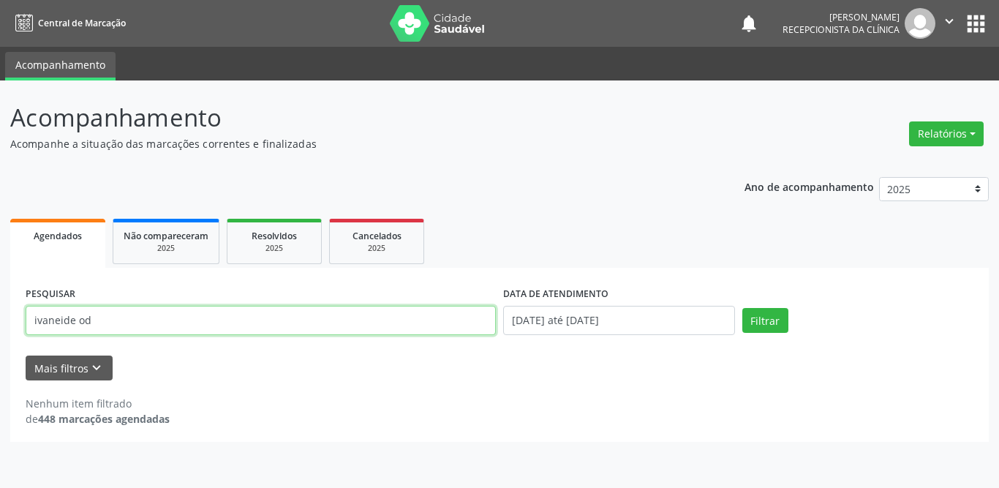
drag, startPoint x: 249, startPoint y: 319, endPoint x: 0, endPoint y: 319, distance: 249.5
click at [0, 319] on div "Acompanhamento Acompanhe a situação das marcações correntes e finalizadas Relat…" at bounding box center [499, 283] width 999 height 407
type input "[PERSON_NAME]"
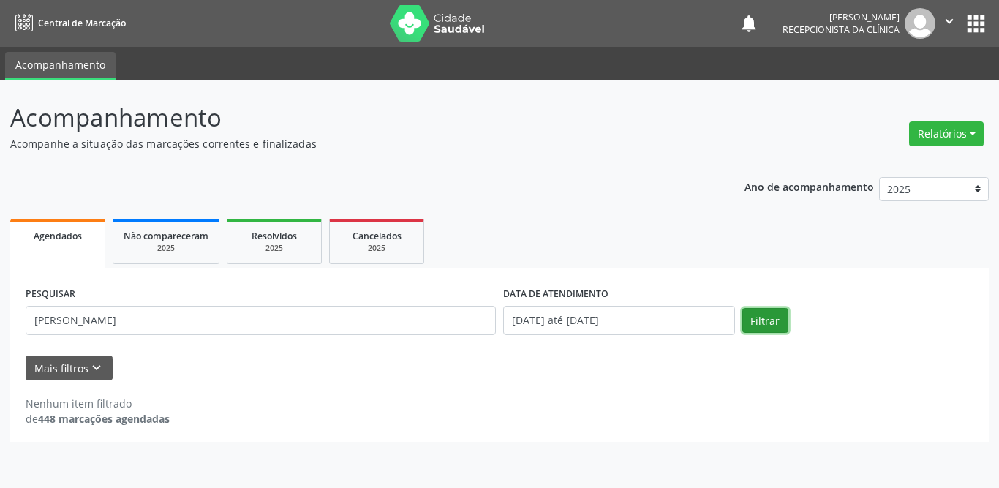
click at [770, 312] on button "Filtrar" at bounding box center [766, 320] width 46 height 25
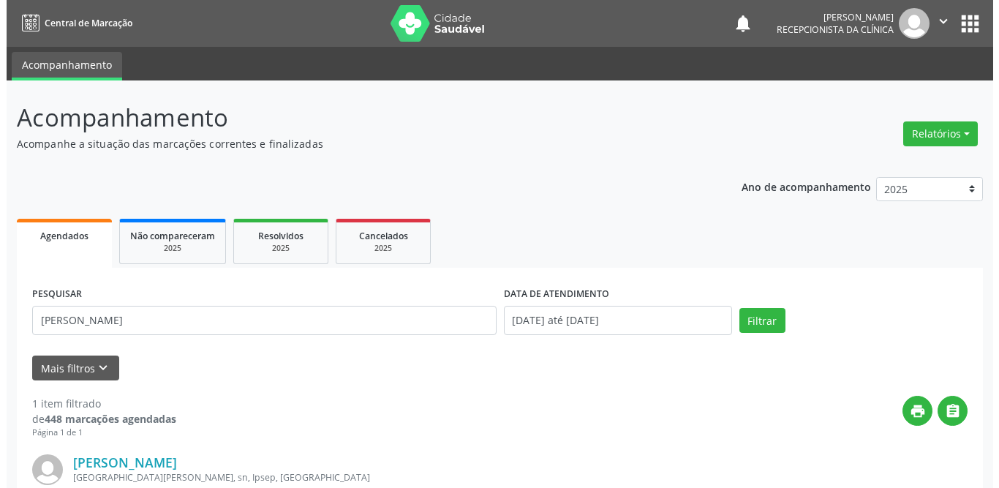
scroll to position [174, 0]
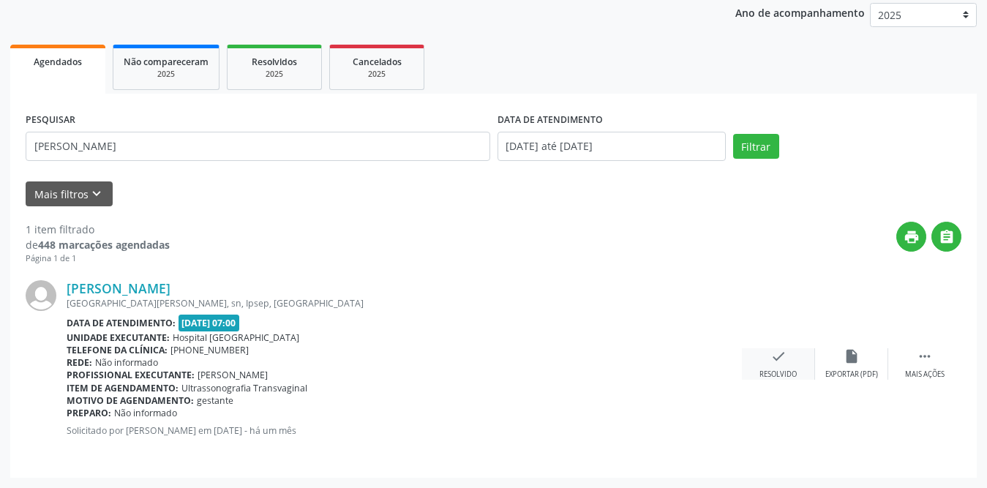
click at [781, 357] on icon "check" at bounding box center [778, 356] width 16 height 16
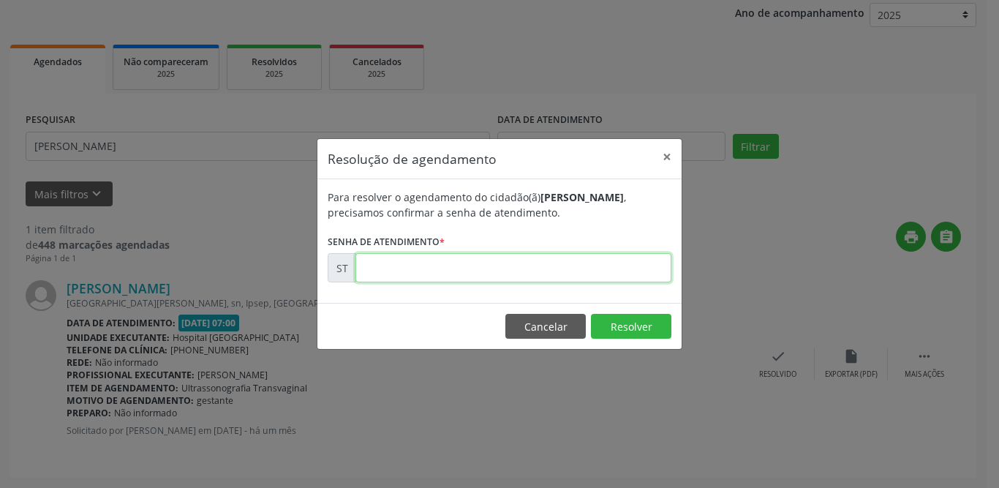
click at [426, 268] on input "text" at bounding box center [514, 267] width 316 height 29
type input "00010903"
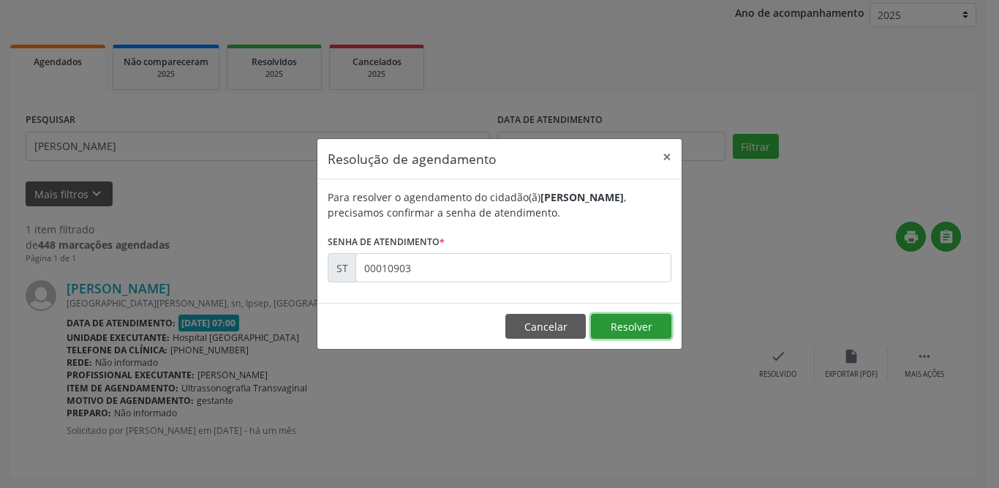
click at [624, 322] on button "Resolver" at bounding box center [631, 326] width 80 height 25
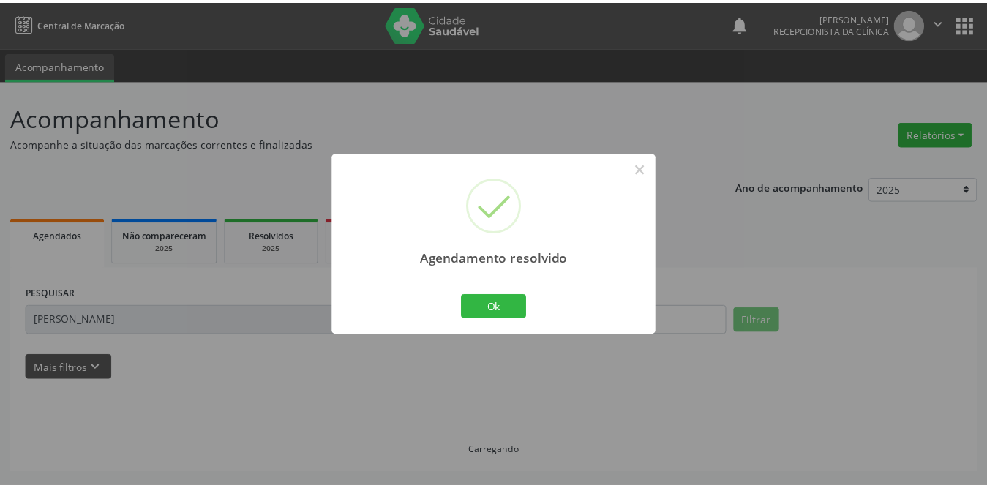
scroll to position [0, 0]
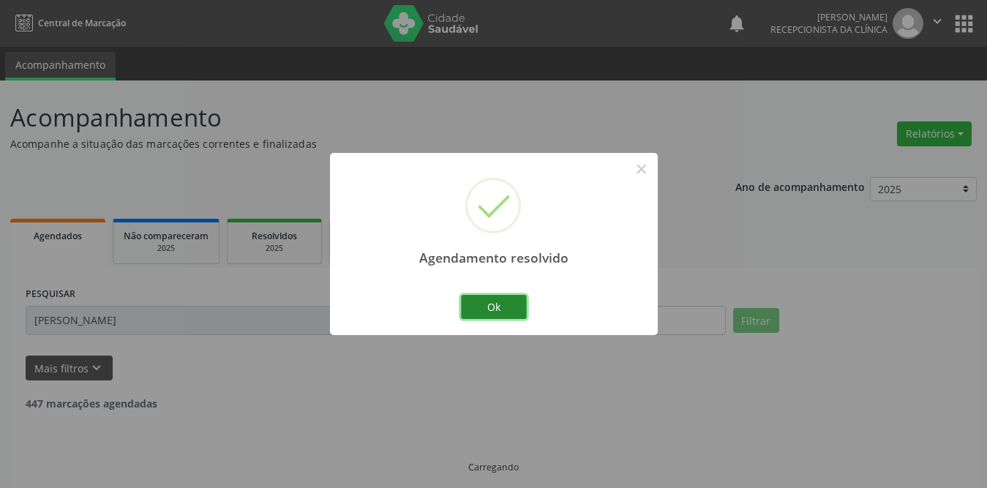
click at [506, 306] on button "Ok" at bounding box center [494, 307] width 66 height 25
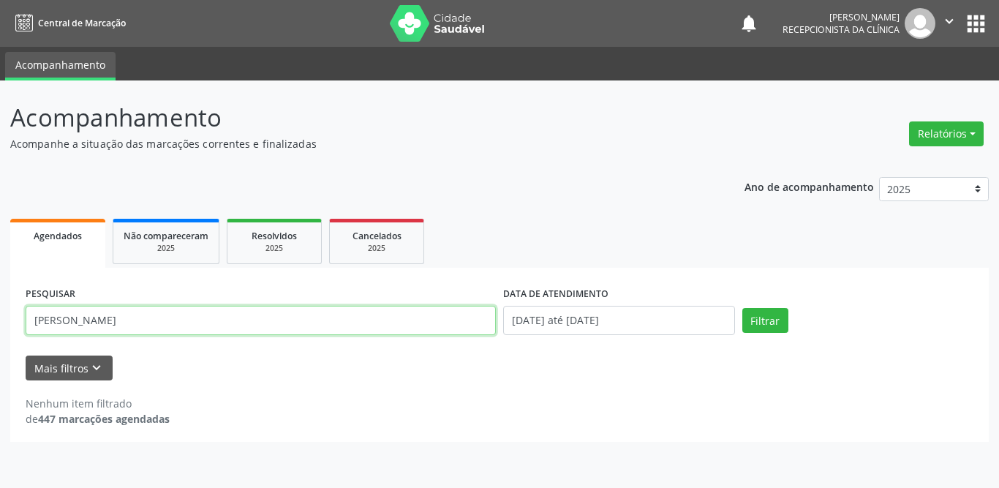
drag, startPoint x: 283, startPoint y: 319, endPoint x: 0, endPoint y: 311, distance: 283.2
click at [0, 311] on div "Acompanhamento Acompanhe a situação das marcações correntes e finalizadas Relat…" at bounding box center [499, 283] width 999 height 407
type input "r"
type input "[PERSON_NAME]"
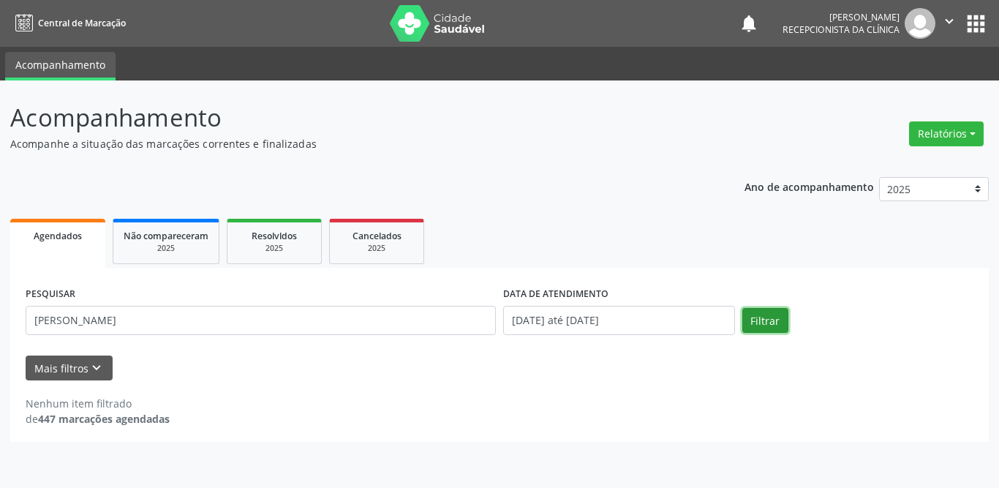
click at [779, 314] on button "Filtrar" at bounding box center [766, 320] width 46 height 25
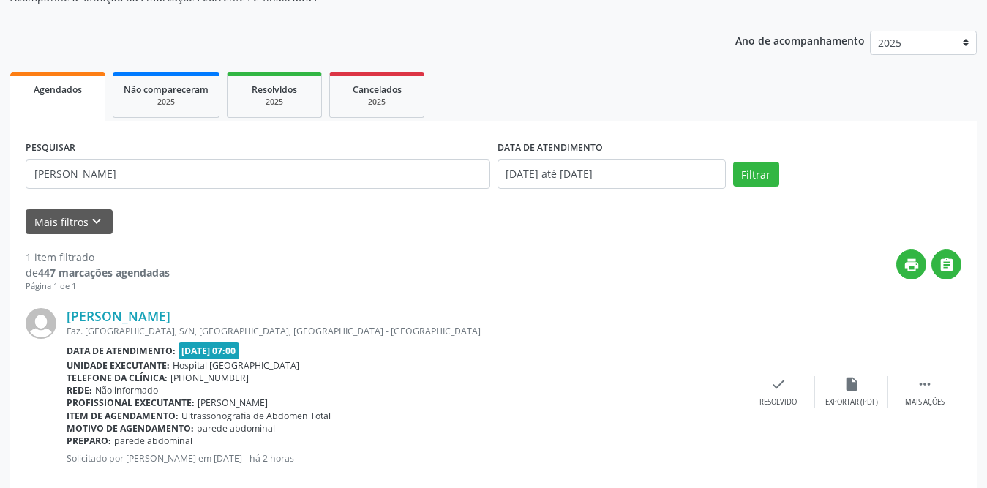
scroll to position [174, 0]
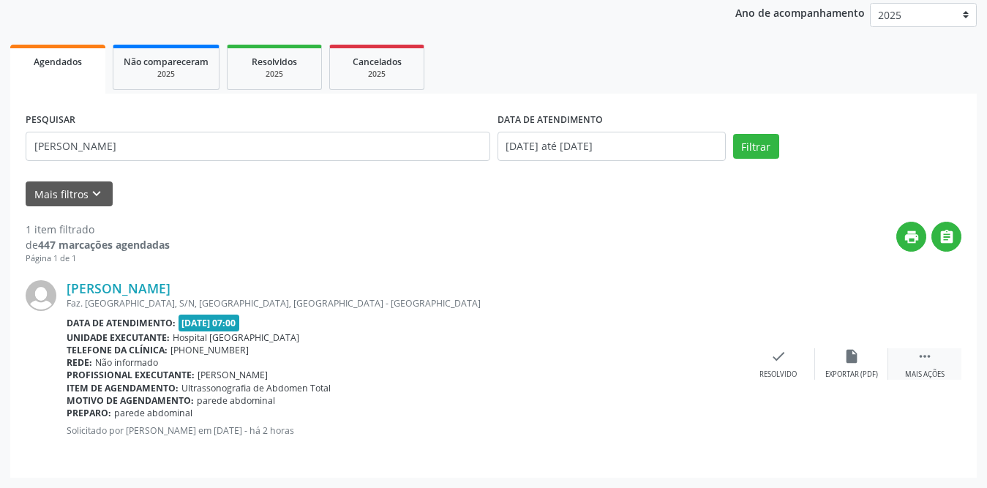
click at [913, 364] on div " Mais ações" at bounding box center [924, 363] width 73 height 31
click at [694, 369] on div "Imprimir" at bounding box center [704, 374] width 33 height 10
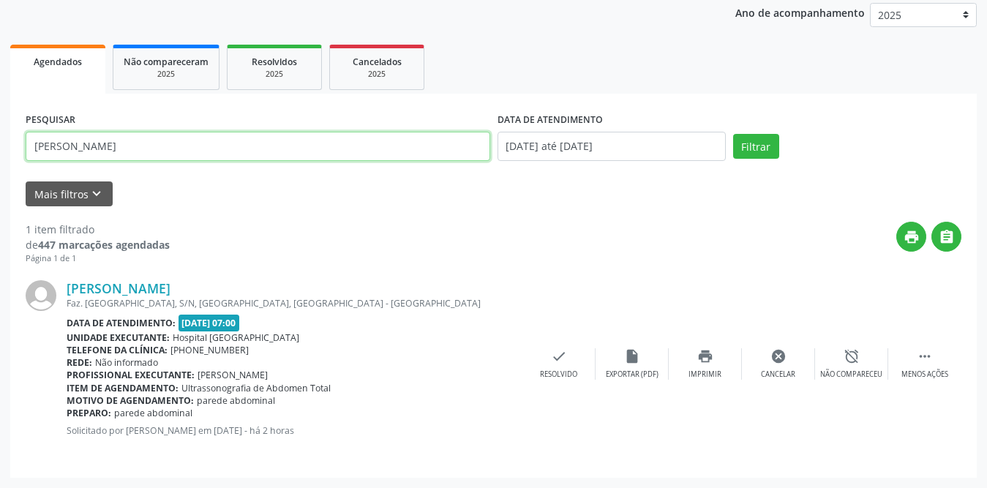
drag, startPoint x: 111, startPoint y: 143, endPoint x: 26, endPoint y: 140, distance: 84.9
click at [24, 151] on div "PESQUISAR [PERSON_NAME]" at bounding box center [258, 140] width 472 height 62
